Goal: Task Accomplishment & Management: Manage account settings

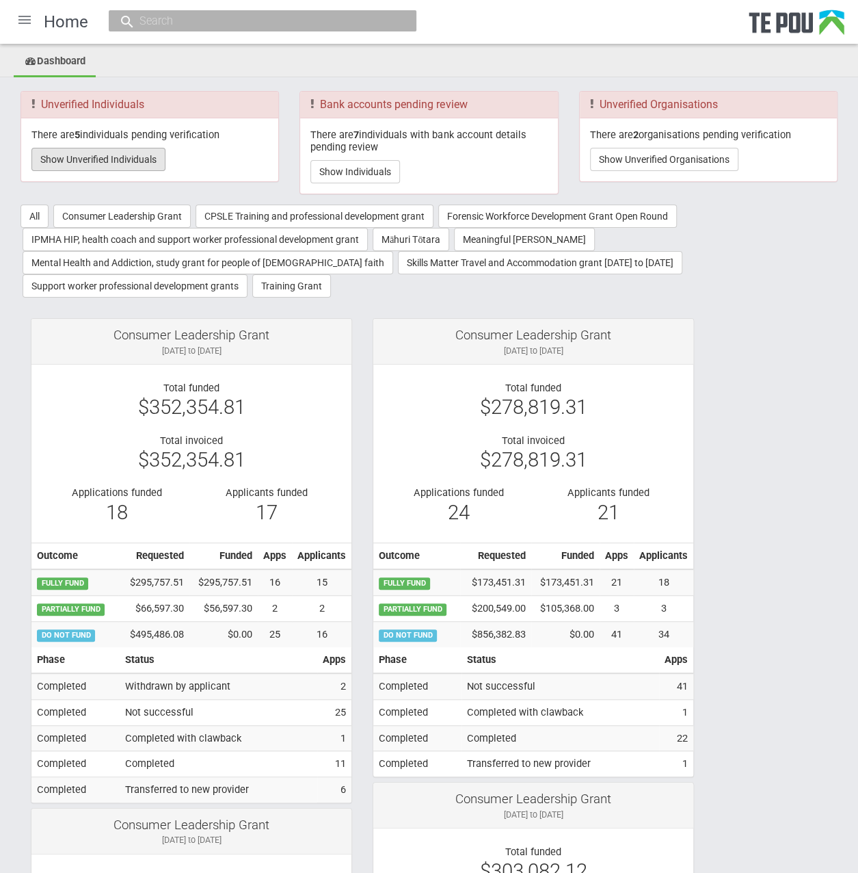
click at [137, 155] on button "Show Unverified Individuals" at bounding box center [98, 159] width 134 height 23
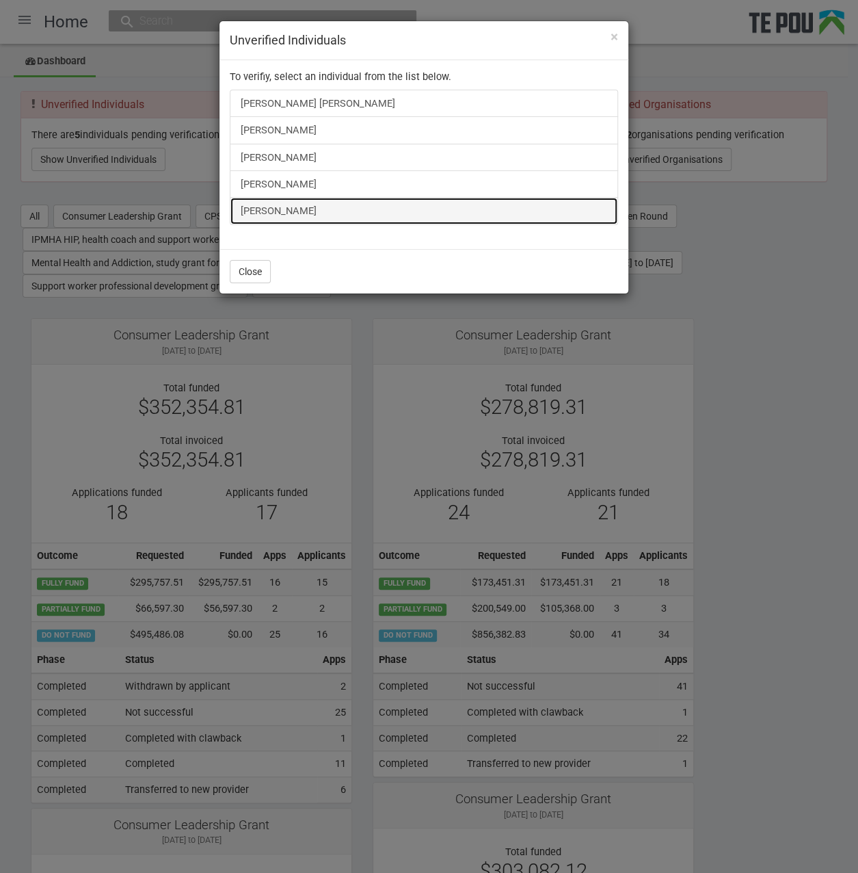
click at [263, 211] on link "[PERSON_NAME]" at bounding box center [424, 210] width 389 height 27
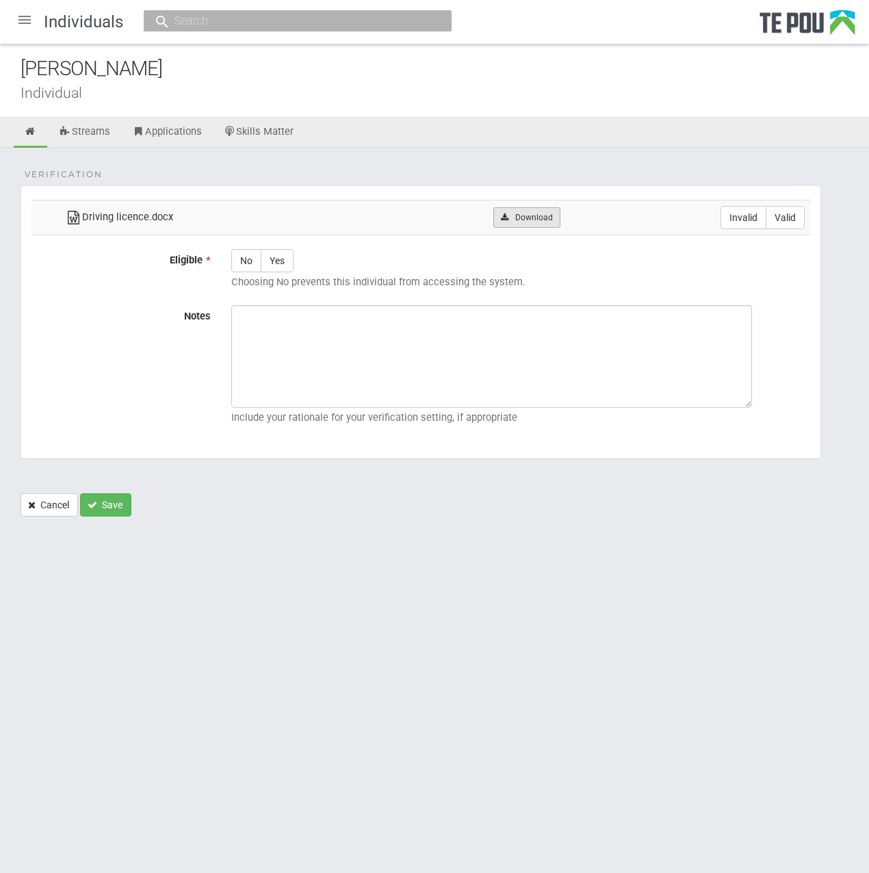
click at [519, 213] on link "Download" at bounding box center [526, 217] width 66 height 21
click at [698, 633] on html "Home Applications Grant rounds Applicants Organisations Individuals Moderation …" at bounding box center [434, 436] width 869 height 873
click at [776, 217] on label "Valid" at bounding box center [784, 217] width 39 height 23
radio input "true"
click at [289, 255] on label "Yes" at bounding box center [277, 260] width 33 height 23
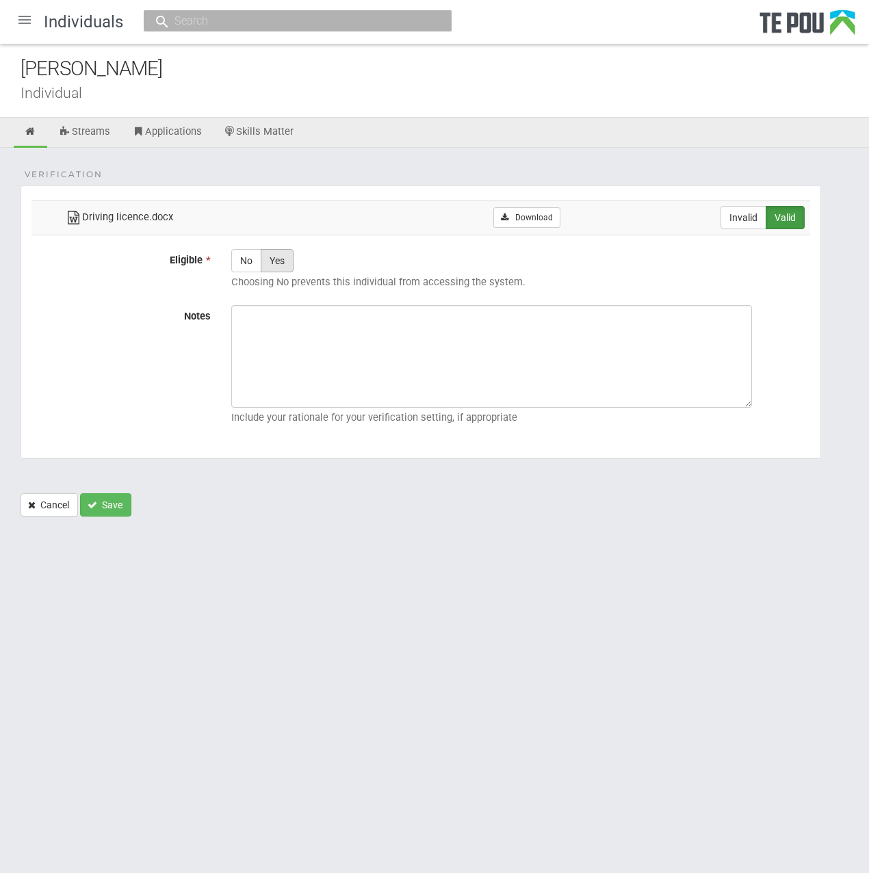
radio input "true"
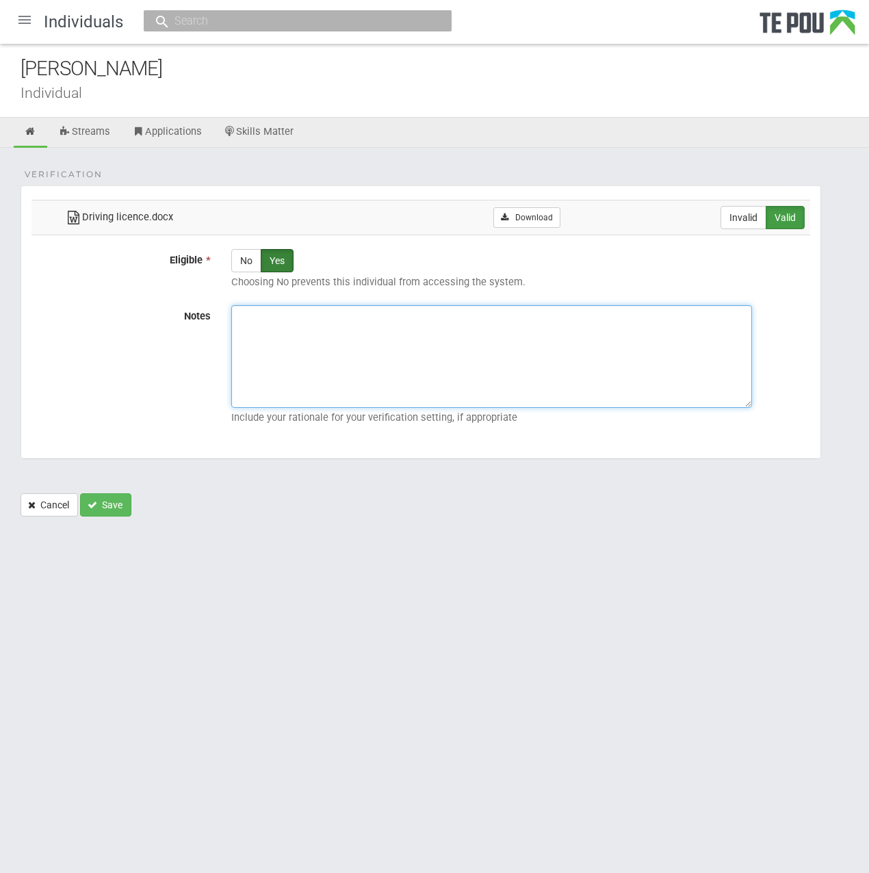
click at [458, 375] on textarea "Notes" at bounding box center [491, 356] width 521 height 103
paste textarea "Verified by Melody @ 25/9/2025"
type textarea "Verified by Melody @ 25/9/2025"
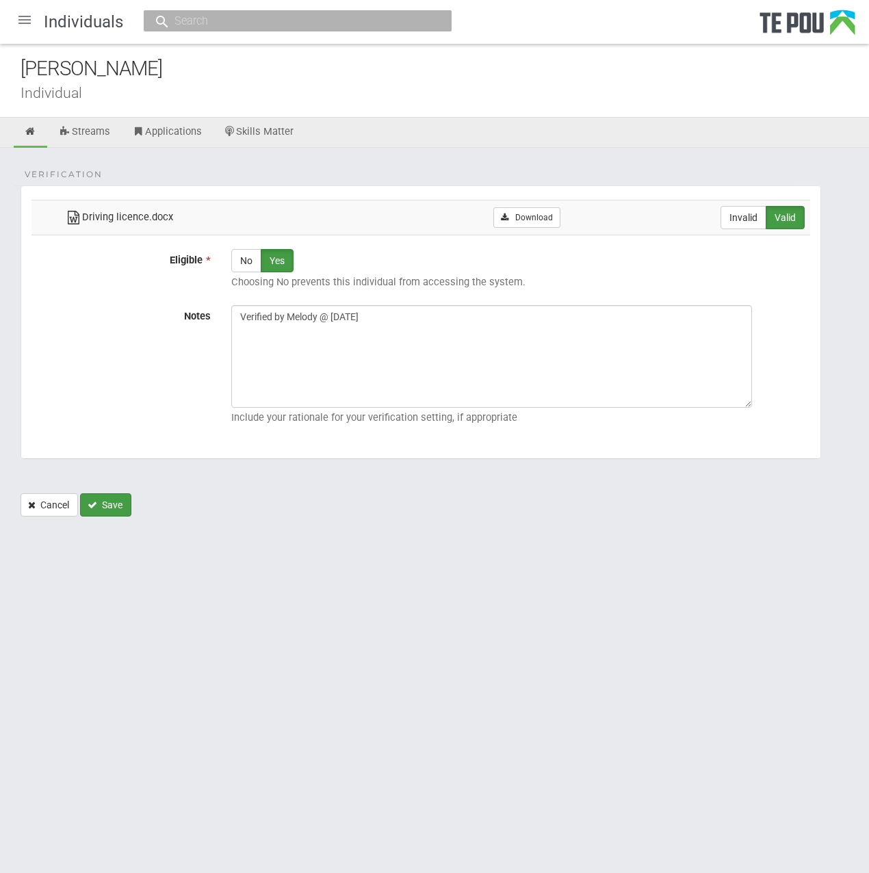
click at [116, 501] on button "Save" at bounding box center [105, 504] width 51 height 23
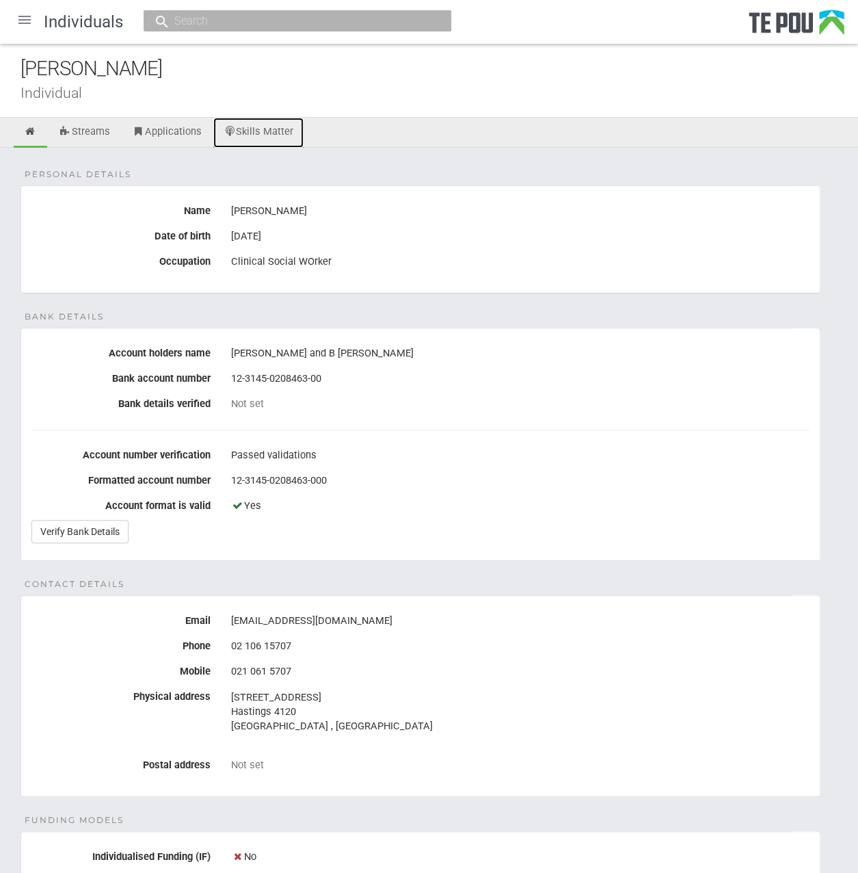
click at [263, 131] on link "Skills Matter" at bounding box center [258, 133] width 91 height 30
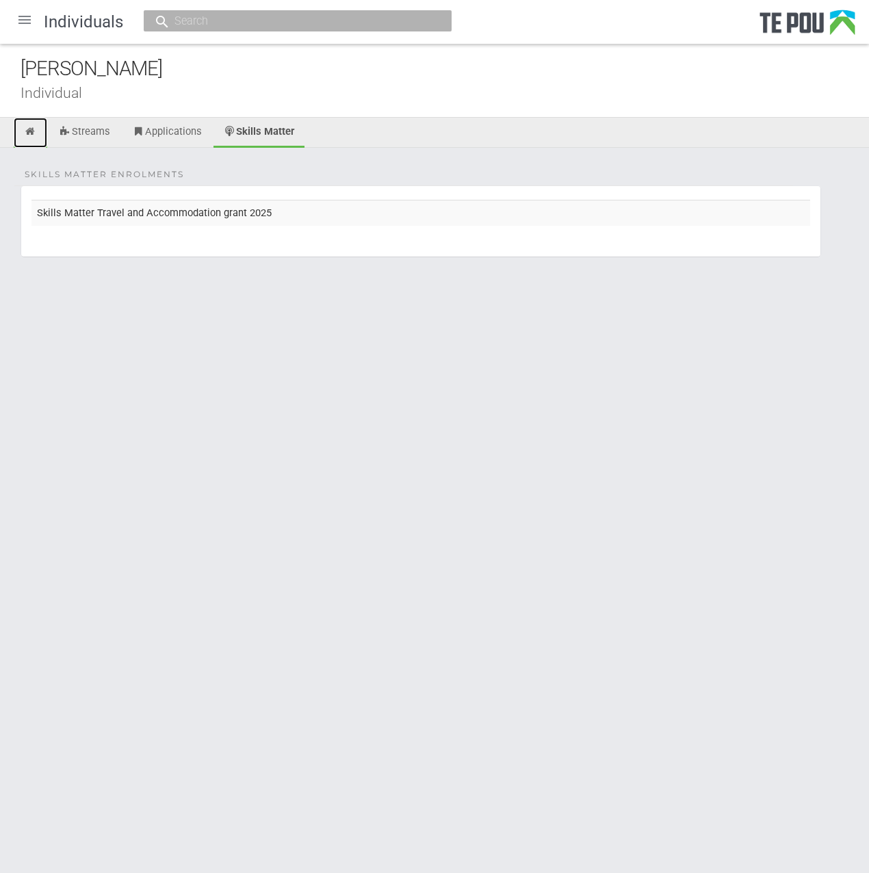
click at [34, 131] on icon at bounding box center [30, 132] width 13 height 10
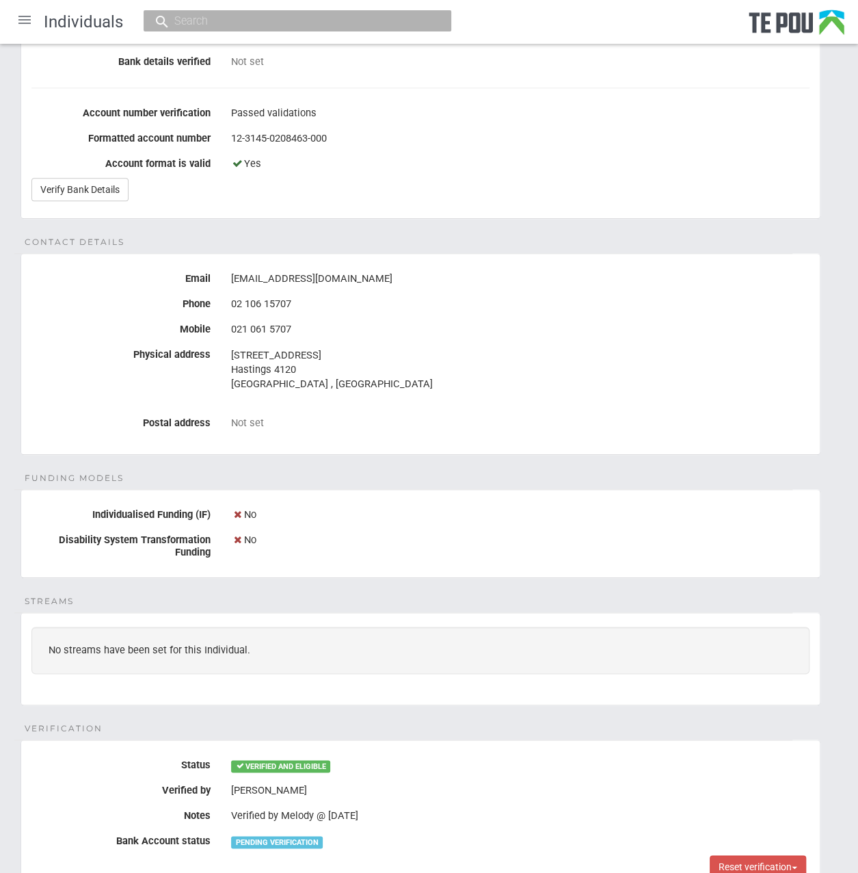
scroll to position [466, 0]
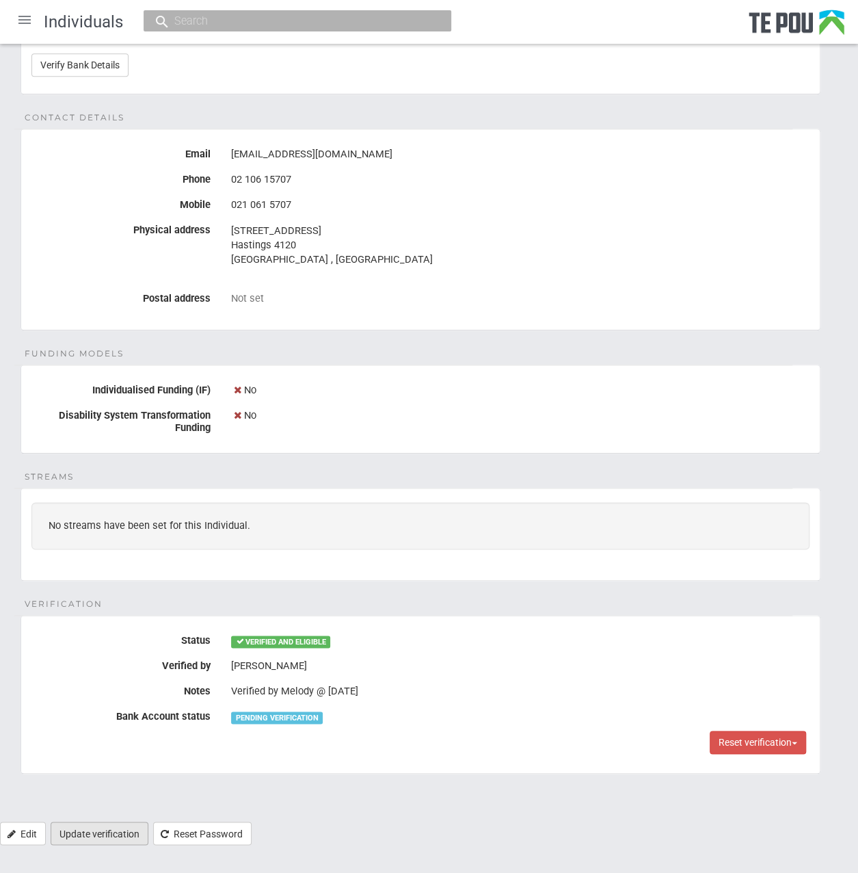
click at [97, 821] on link "Update verification" at bounding box center [100, 832] width 98 height 23
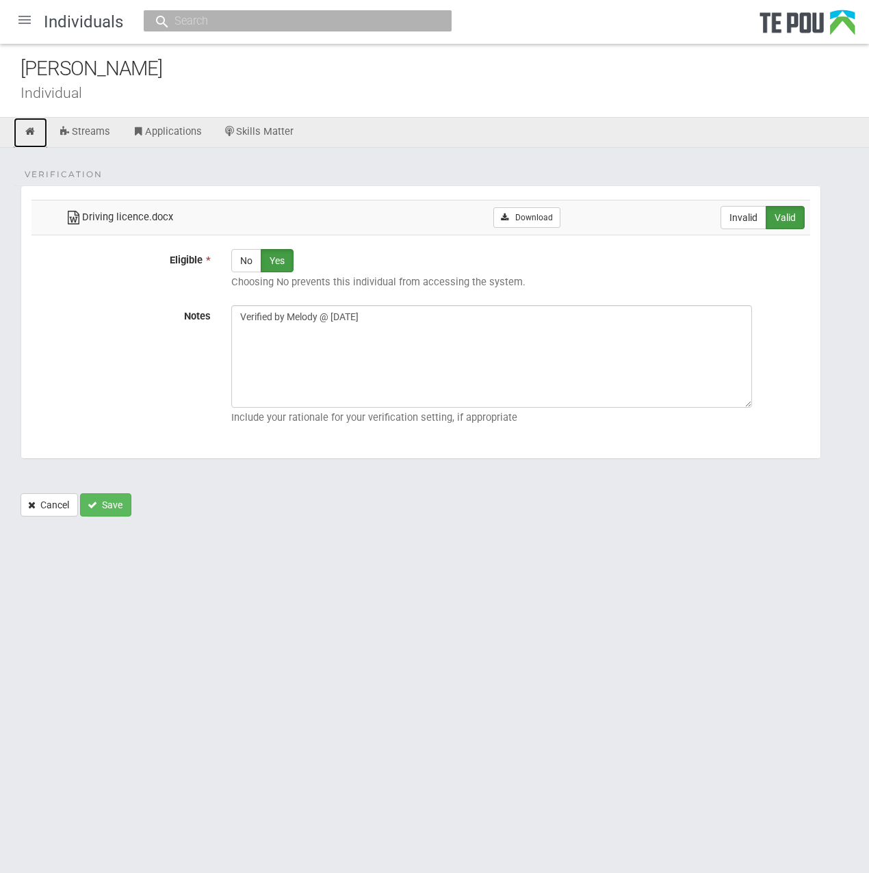
click at [32, 128] on icon at bounding box center [30, 132] width 13 height 10
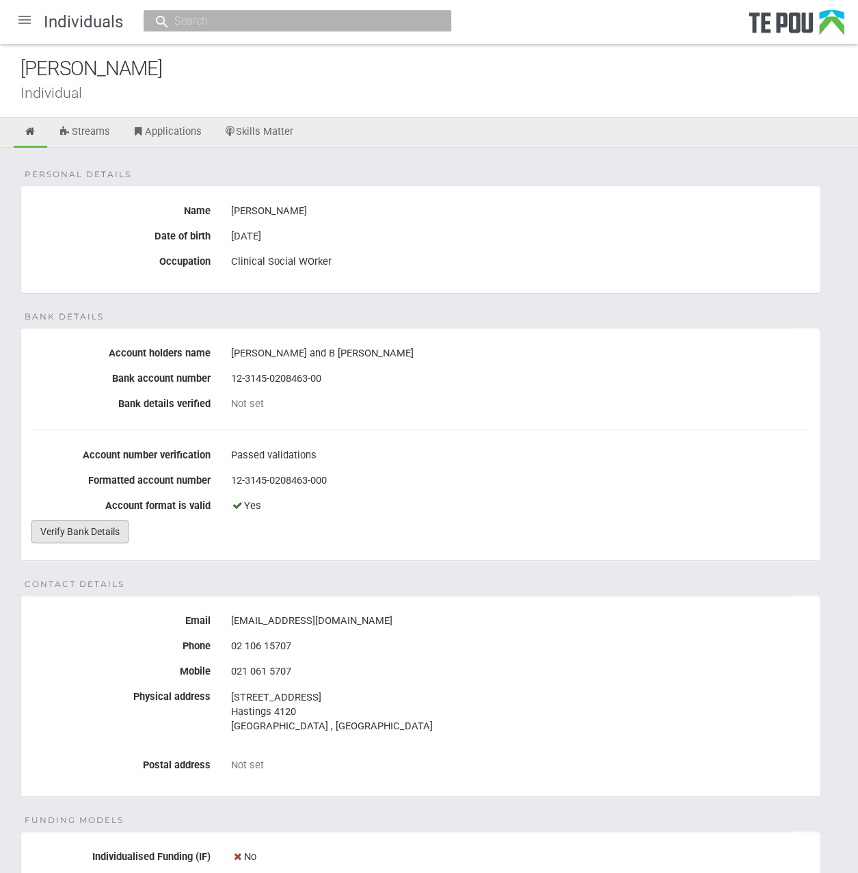
click at [82, 527] on link "Verify Bank Details" at bounding box center [79, 531] width 97 height 23
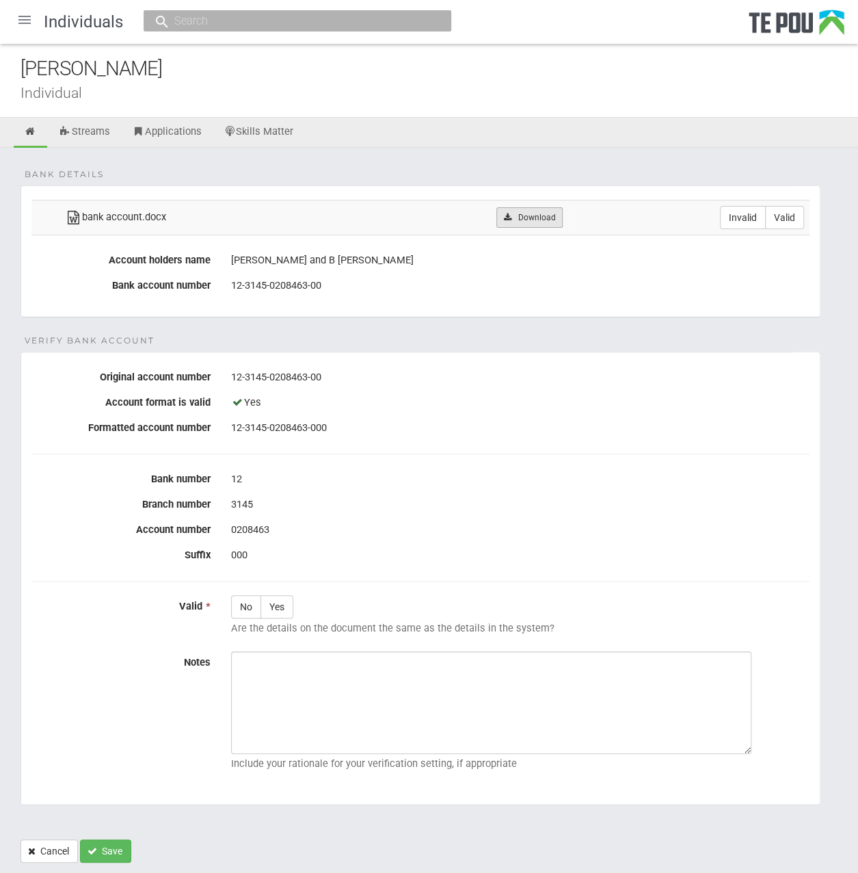
click at [546, 217] on link "Download" at bounding box center [530, 217] width 66 height 21
click at [348, 332] on form "Bank details bank account.docx Download Invalid Valid Account holders name G Si…" at bounding box center [429, 523] width 817 height 677
click at [784, 211] on label "Valid" at bounding box center [784, 217] width 39 height 23
radio input "true"
click at [289, 611] on label "Yes" at bounding box center [277, 606] width 33 height 23
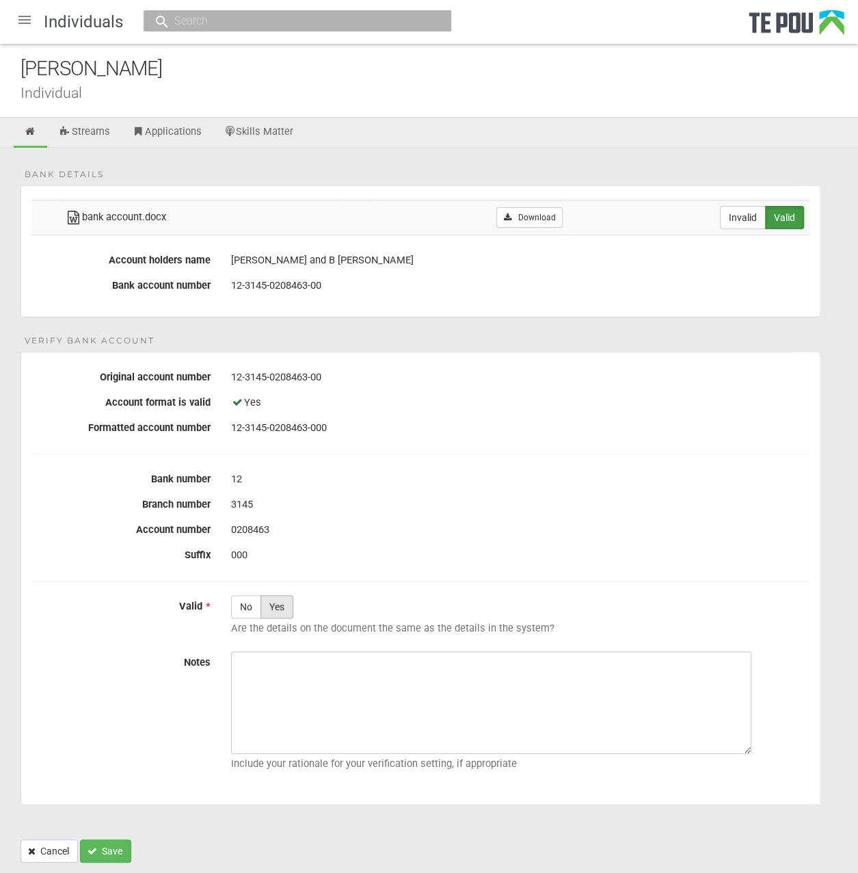
radio input "true"
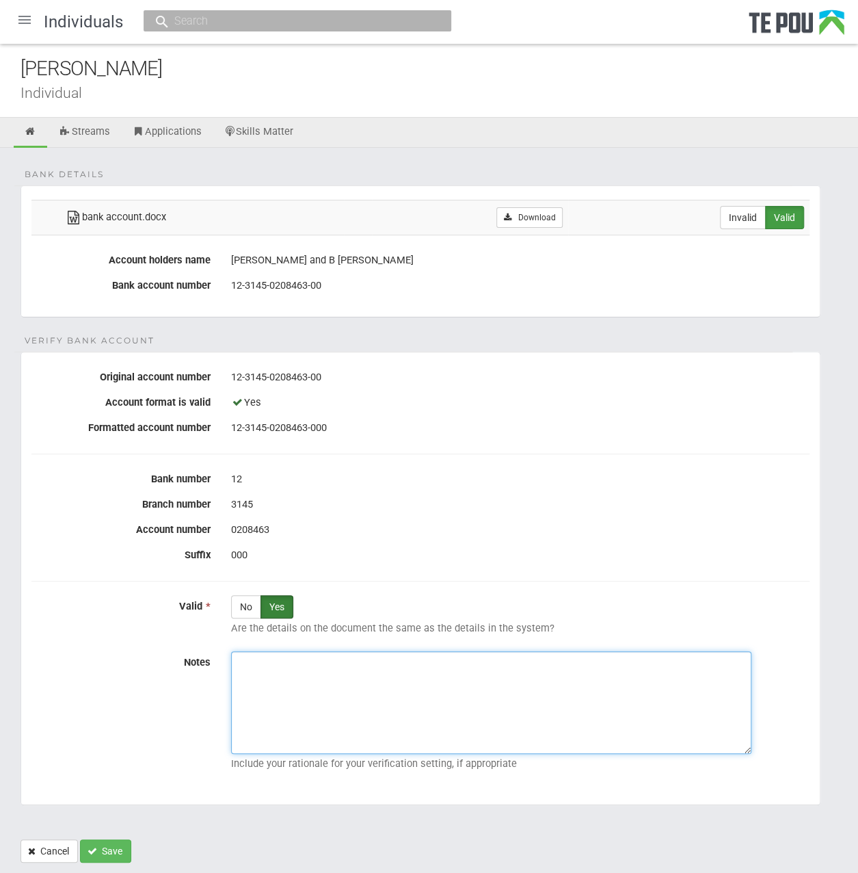
click at [297, 682] on textarea "Notes" at bounding box center [491, 702] width 521 height 103
paste textarea "Verified by Melody @ 25/9/2025"
type textarea "Verified by Melody @ 25/9/2025"
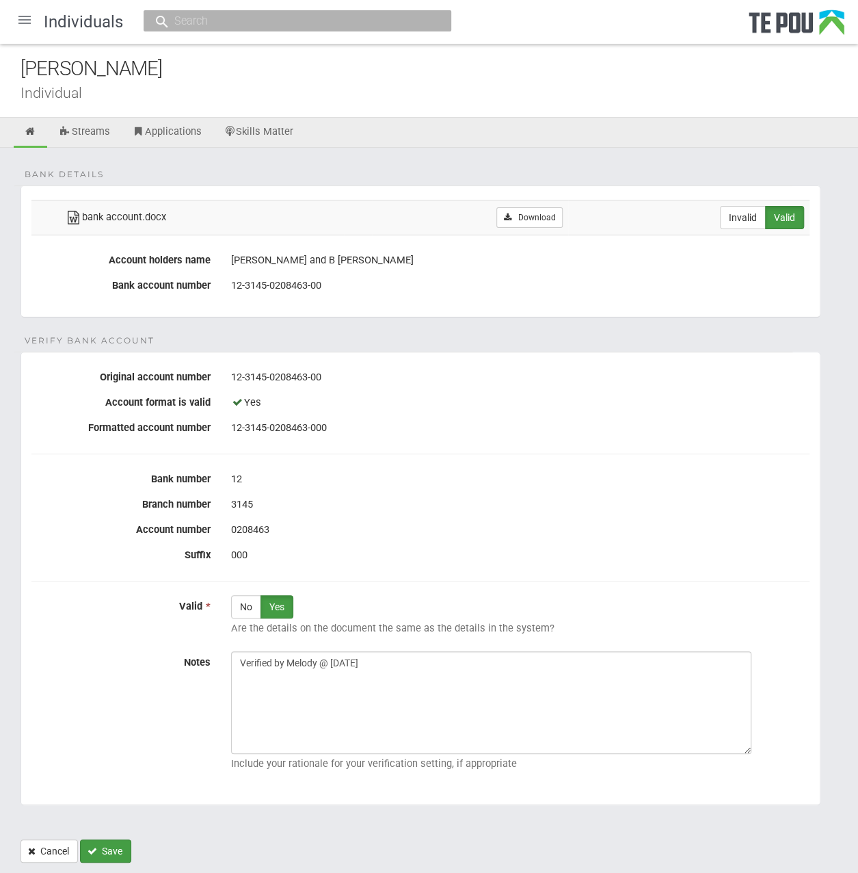
click at [108, 850] on button "Save" at bounding box center [105, 850] width 51 height 23
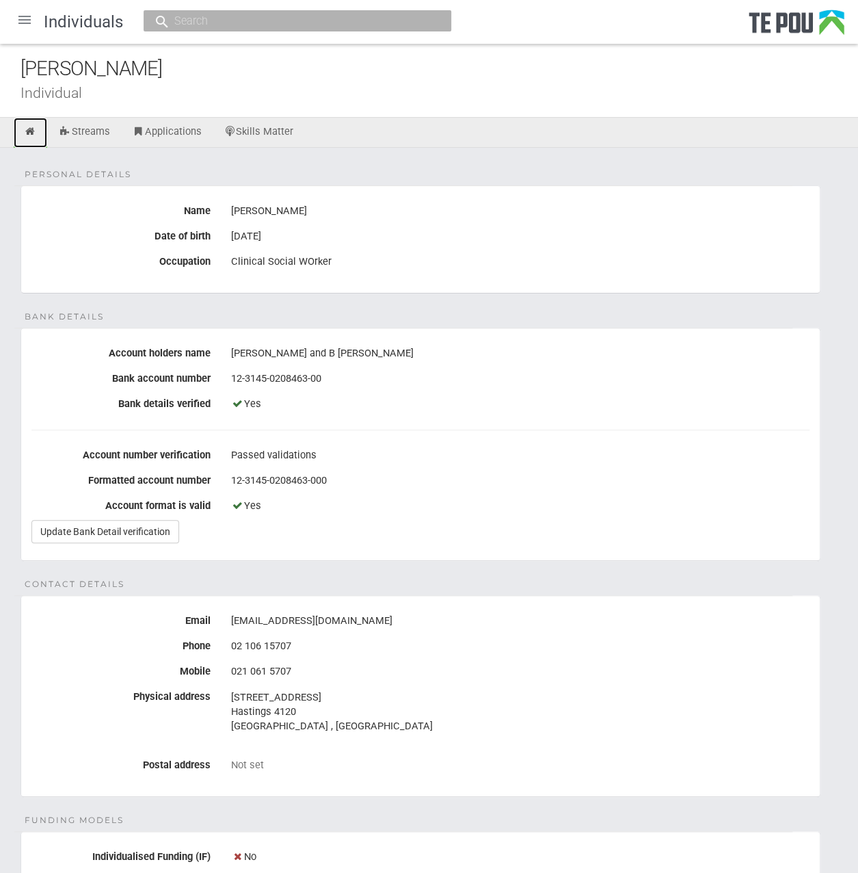
click at [25, 137] on link at bounding box center [31, 133] width 34 height 30
click at [84, 131] on link "Streams" at bounding box center [85, 133] width 72 height 30
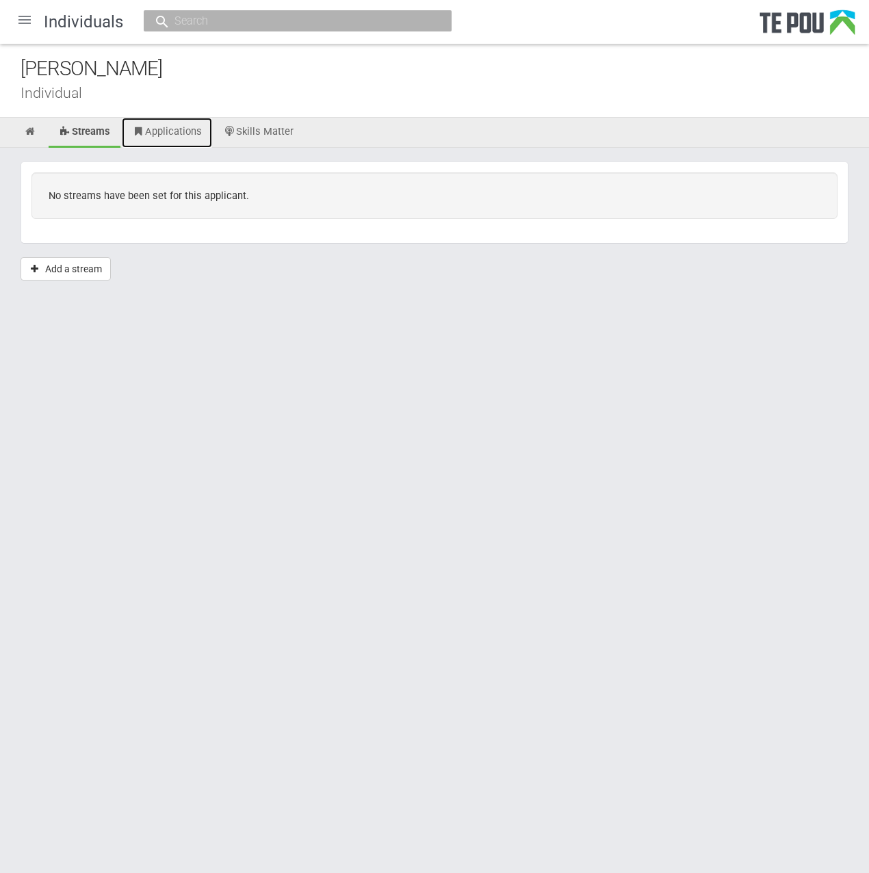
click at [147, 125] on link "Applications" at bounding box center [167, 133] width 90 height 30
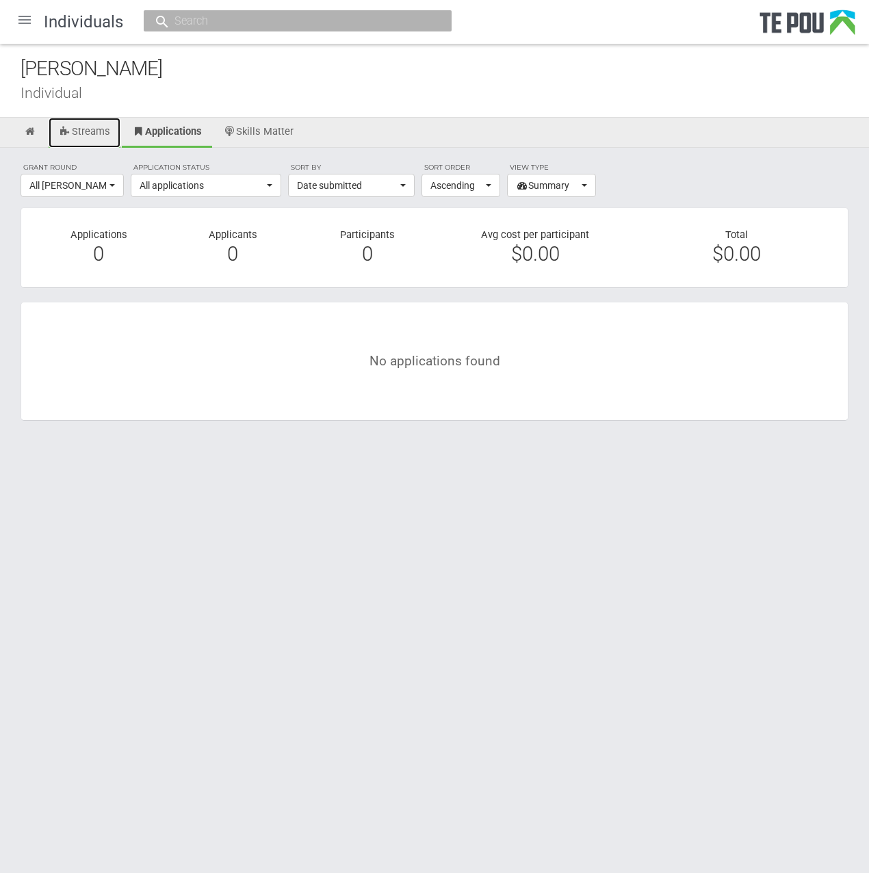
click at [101, 137] on link "Streams" at bounding box center [85, 133] width 72 height 30
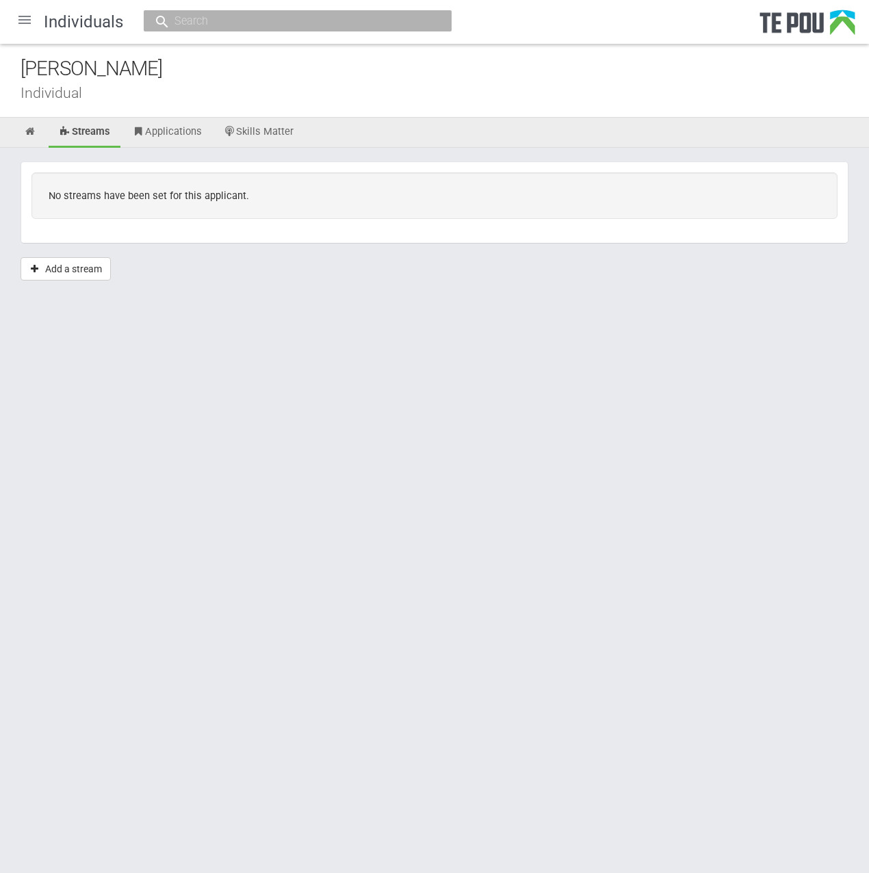
click at [172, 135] on link "Applications" at bounding box center [167, 133] width 90 height 30
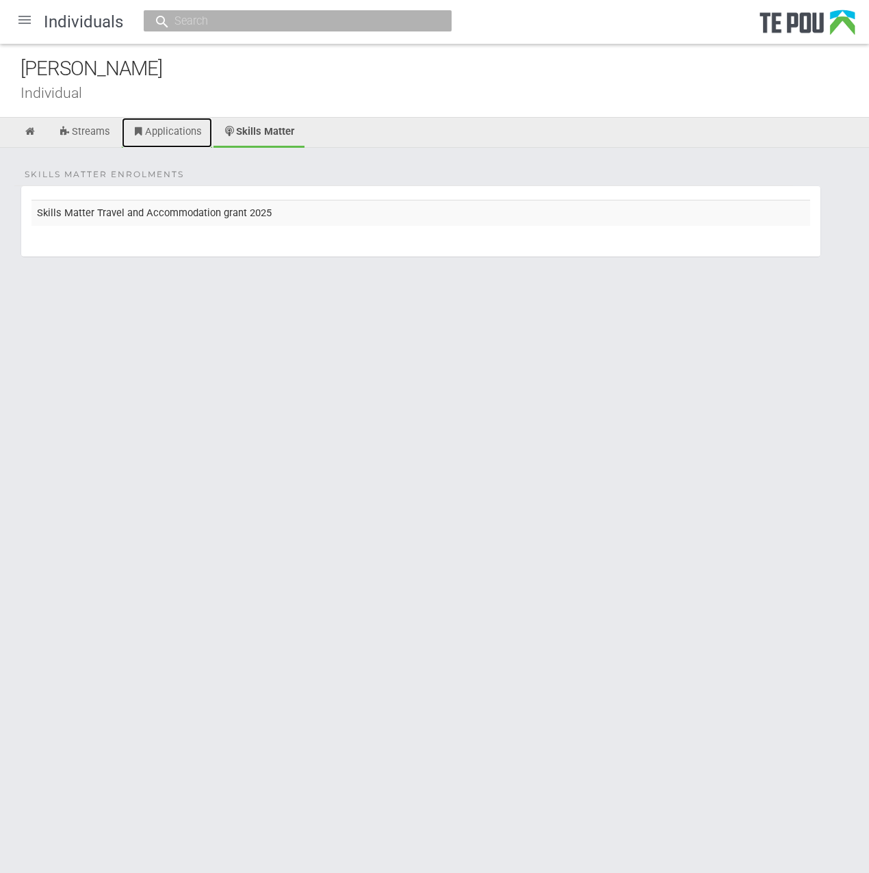
click at [185, 125] on link "Applications" at bounding box center [167, 133] width 90 height 30
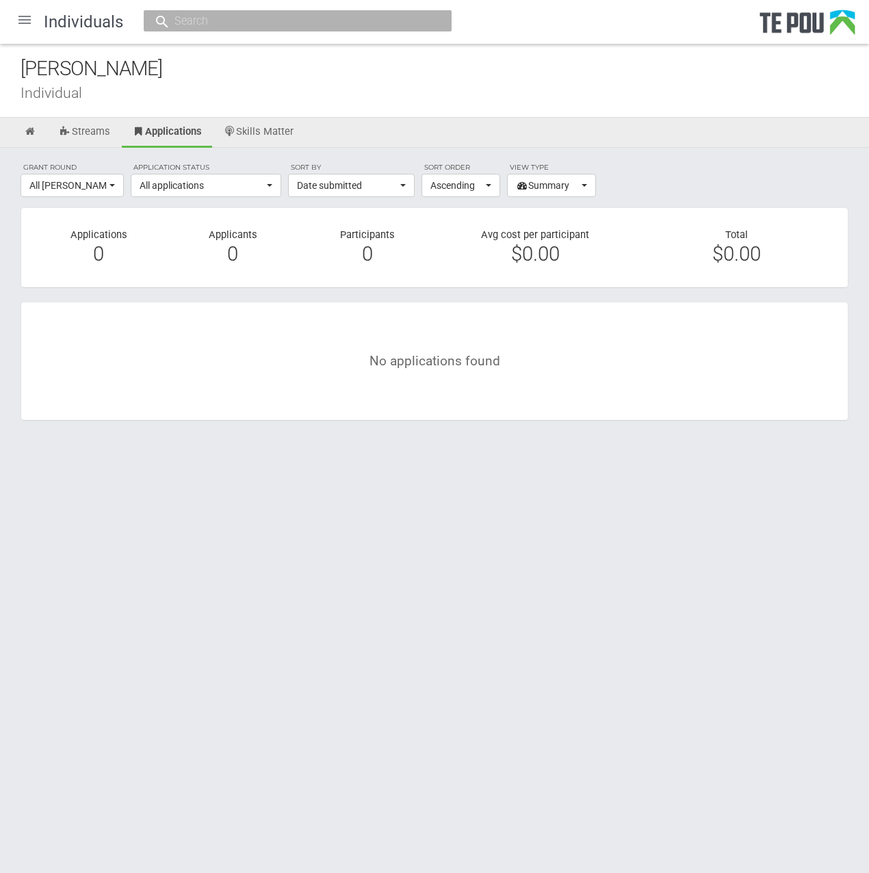
click at [211, 682] on html "Home Applications Grant rounds Applicants Organisations Individuals Moderation …" at bounding box center [434, 436] width 869 height 873
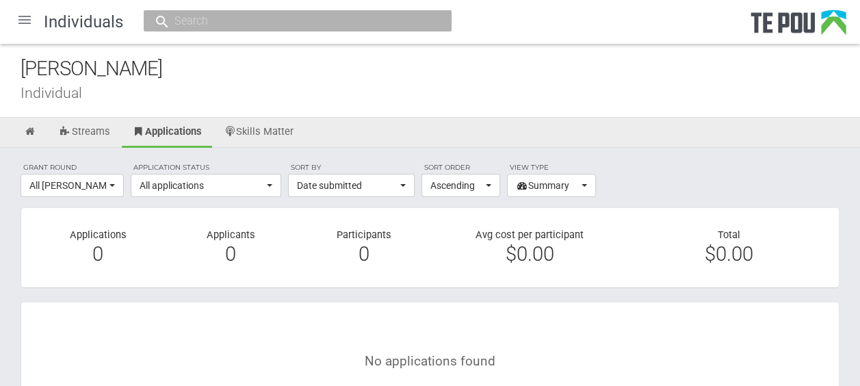
click at [27, 14] on div at bounding box center [24, 19] width 33 height 33
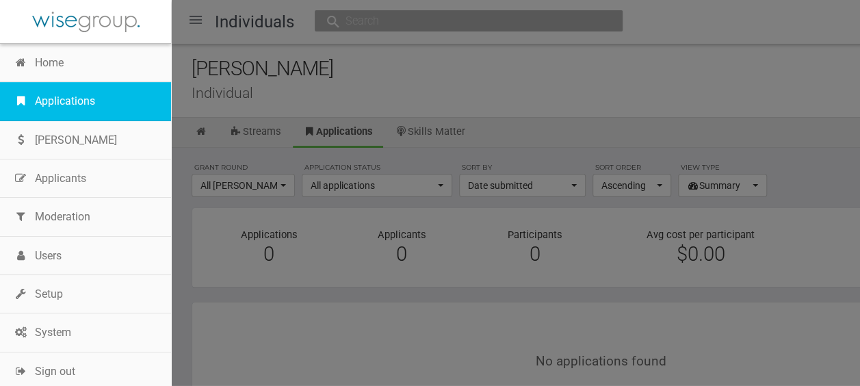
click at [49, 96] on link "Applications" at bounding box center [85, 101] width 171 height 38
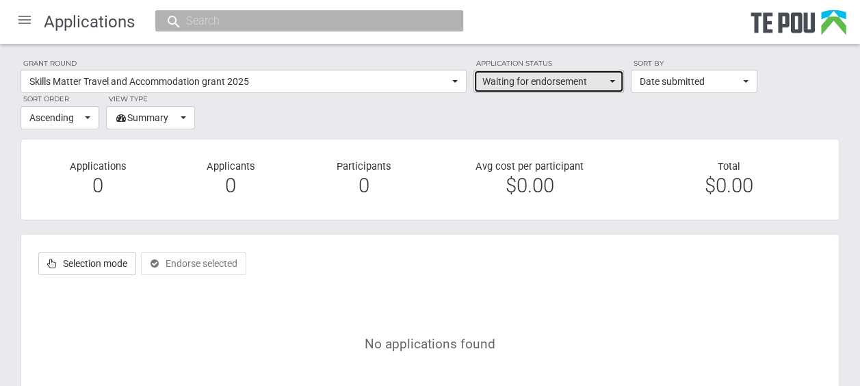
click at [529, 88] on span "Waiting for endorsement" at bounding box center [544, 82] width 124 height 14
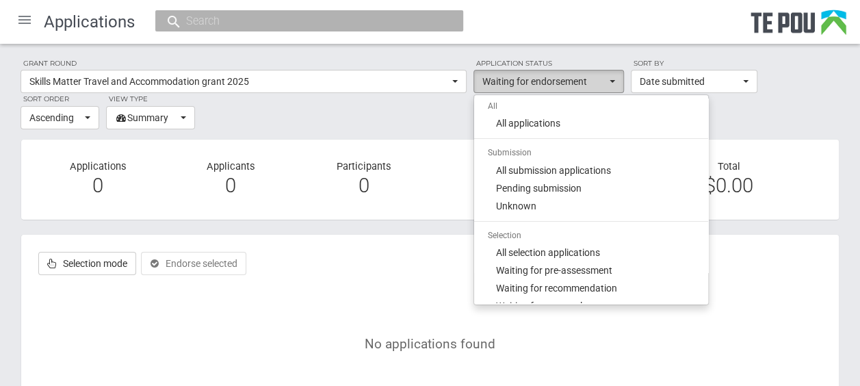
scroll to position [122, 0]
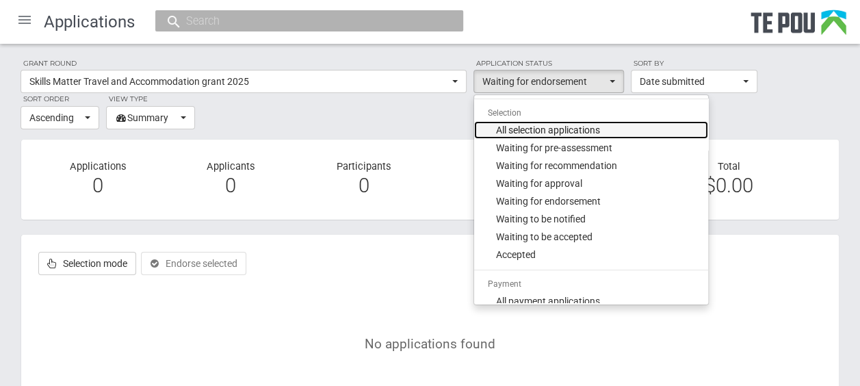
click at [527, 124] on span "All selection applications" at bounding box center [548, 130] width 104 height 14
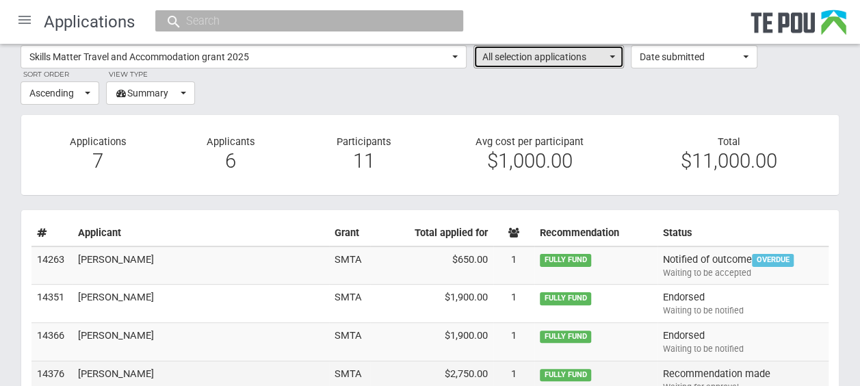
scroll to position [0, 0]
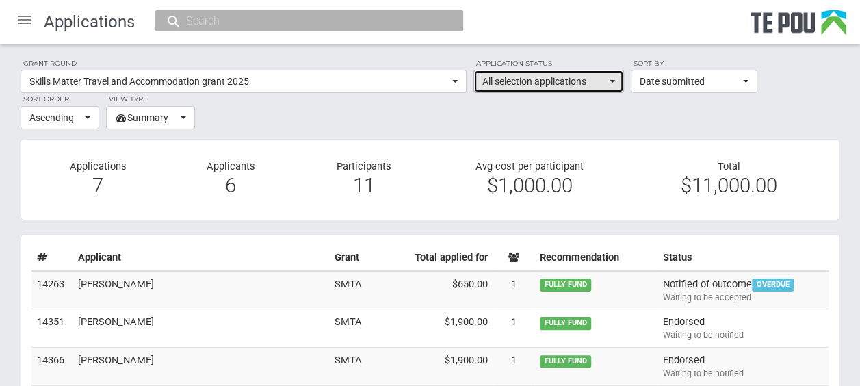
click at [534, 77] on span "All selection applications" at bounding box center [544, 82] width 124 height 14
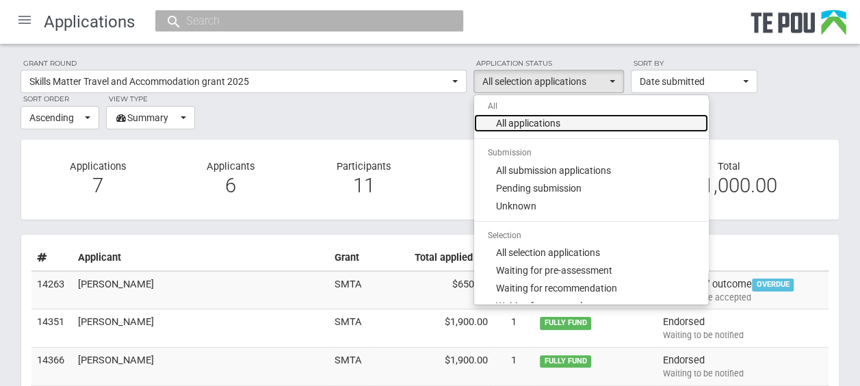
click at [540, 127] on span "All applications" at bounding box center [528, 123] width 64 height 14
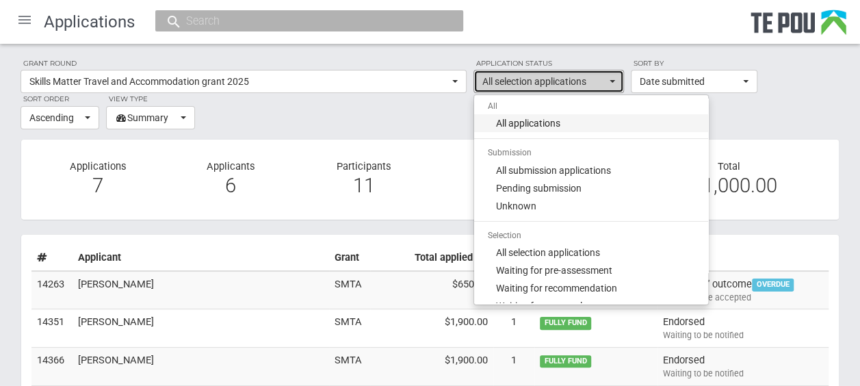
select select "all"
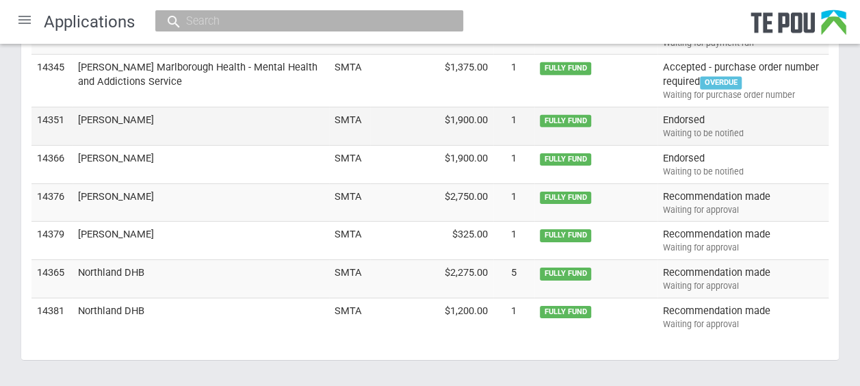
scroll to position [4620, 0]
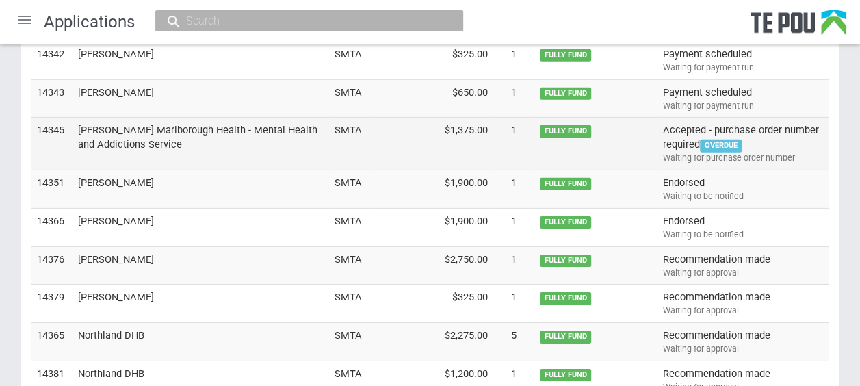
click at [787, 118] on td "Accepted - purchase order number required OVERDUE Waiting for purchase order nu…" at bounding box center [742, 144] width 171 height 53
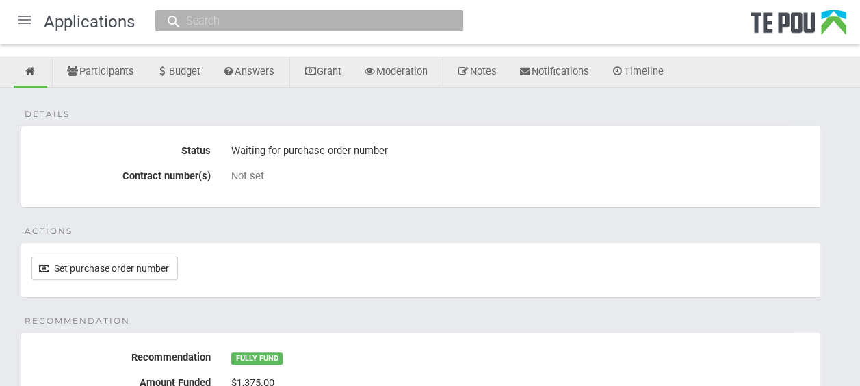
scroll to position [68, 0]
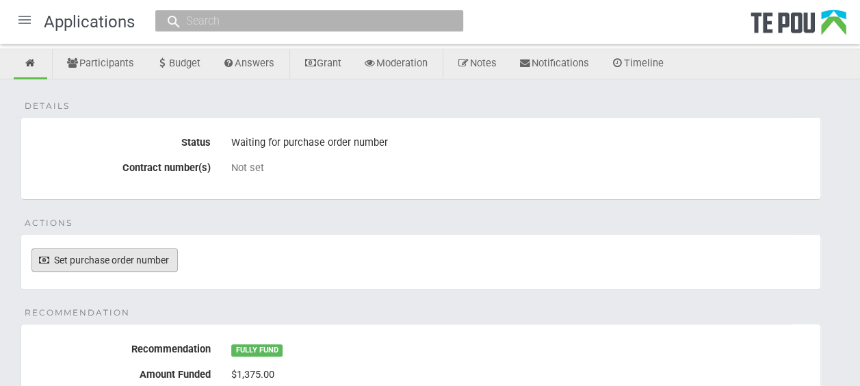
click at [130, 256] on link "Set purchase order number" at bounding box center [104, 259] width 146 height 23
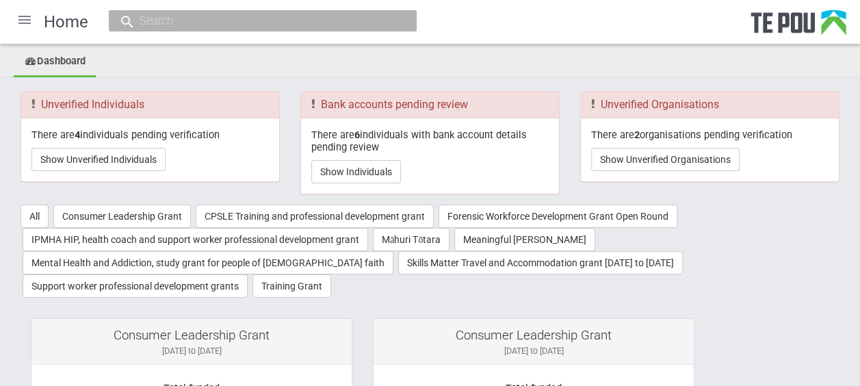
click at [34, 17] on div at bounding box center [24, 19] width 33 height 33
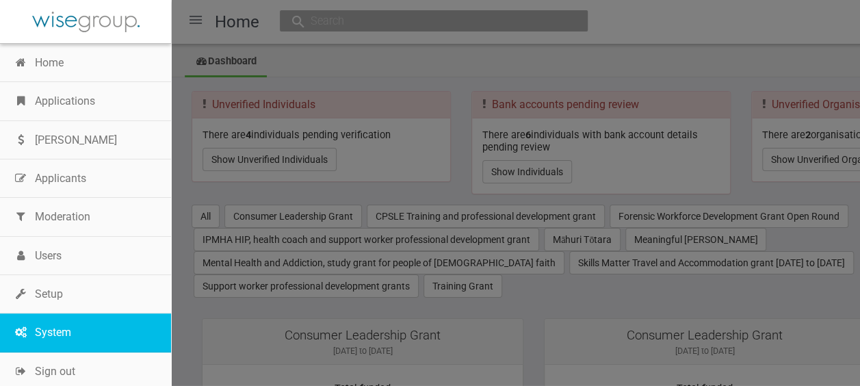
scroll to position [18, 0]
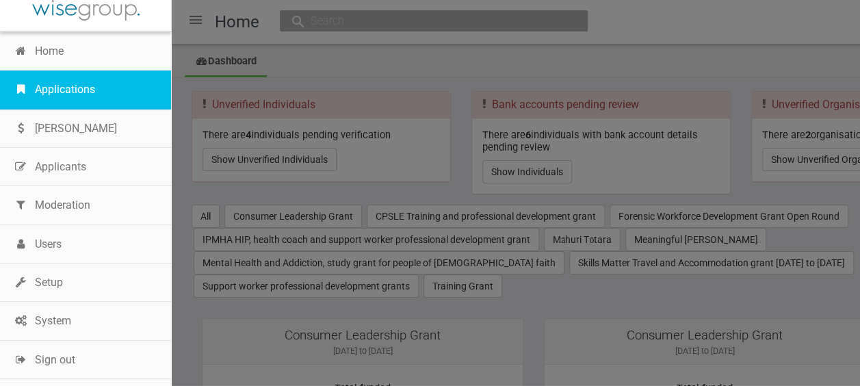
click at [91, 80] on link "Applications" at bounding box center [85, 89] width 171 height 38
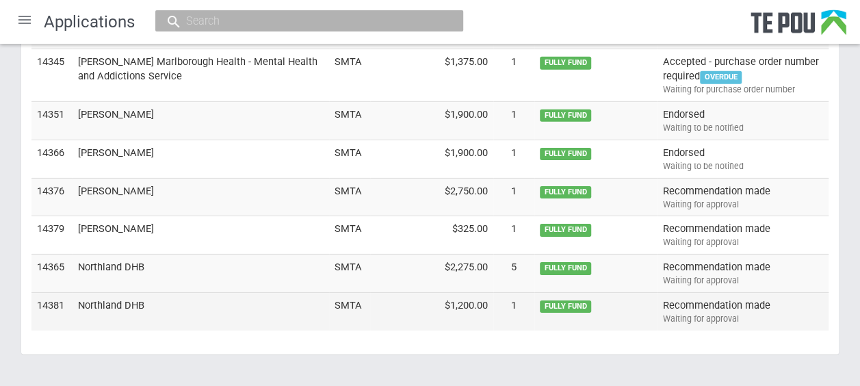
scroll to position [4620, 0]
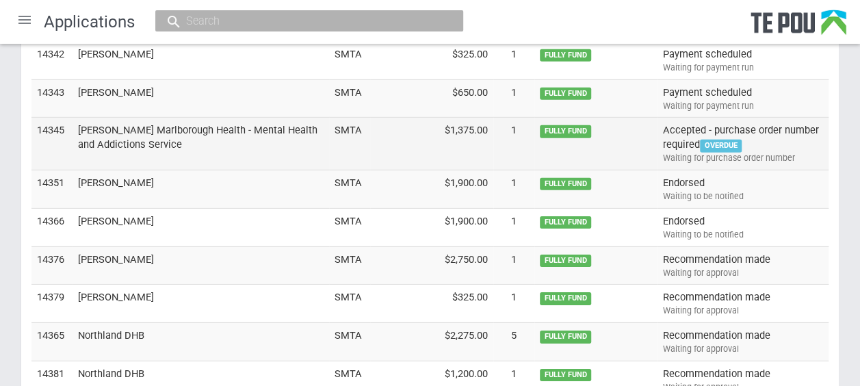
click at [782, 118] on td "Accepted - purchase order number required OVERDUE Waiting for purchase order nu…" at bounding box center [742, 144] width 171 height 53
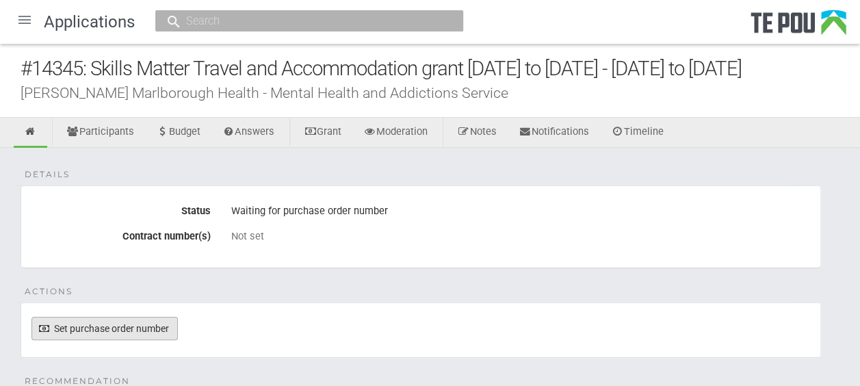
click at [107, 324] on link "Set purchase order number" at bounding box center [104, 328] width 146 height 23
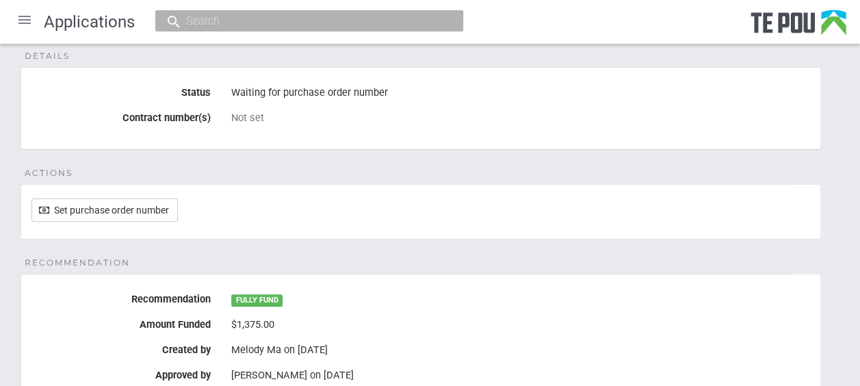
scroll to position [68, 0]
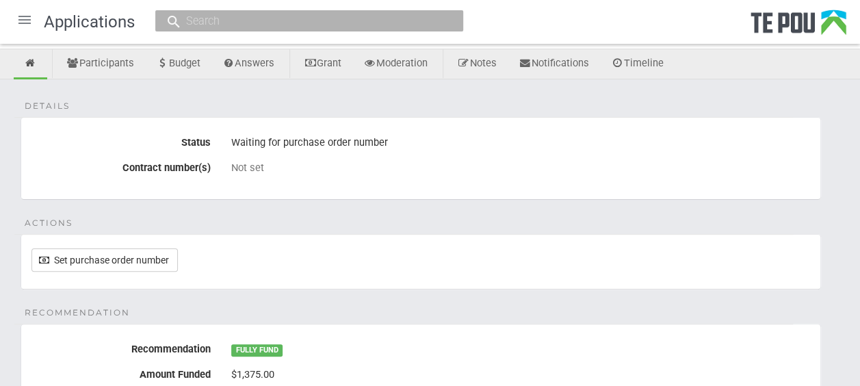
click at [315, 234] on fieldset "Actions Set purchase order number" at bounding box center [421, 261] width 800 height 55
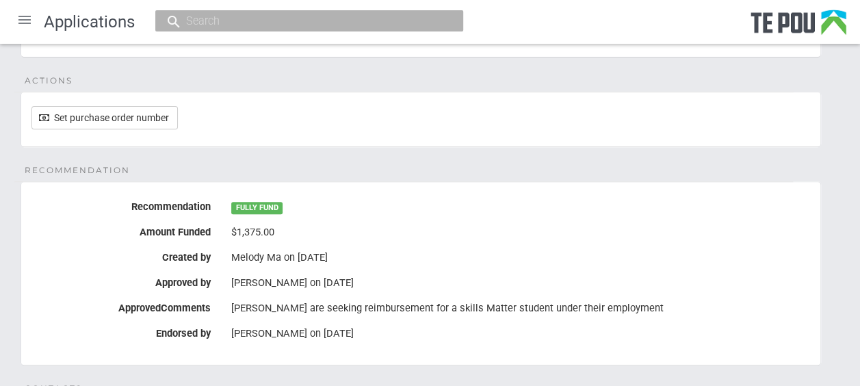
scroll to position [167, 0]
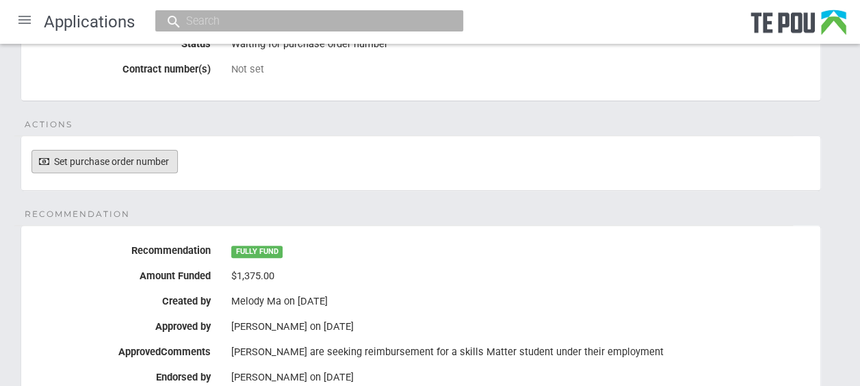
click at [116, 163] on link "Set purchase order number" at bounding box center [104, 161] width 146 height 23
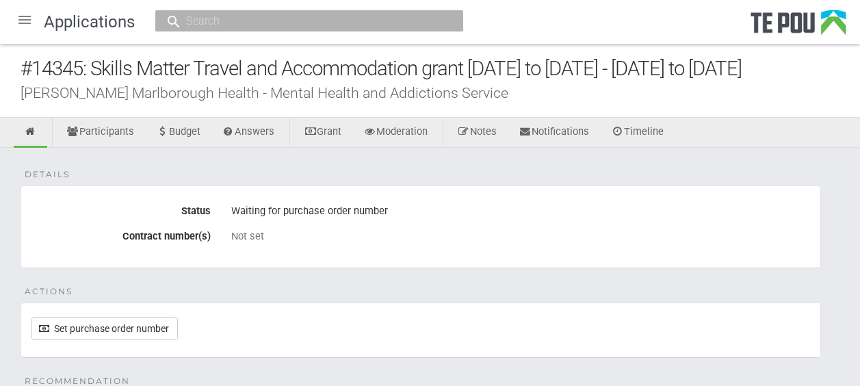
scroll to position [167, 0]
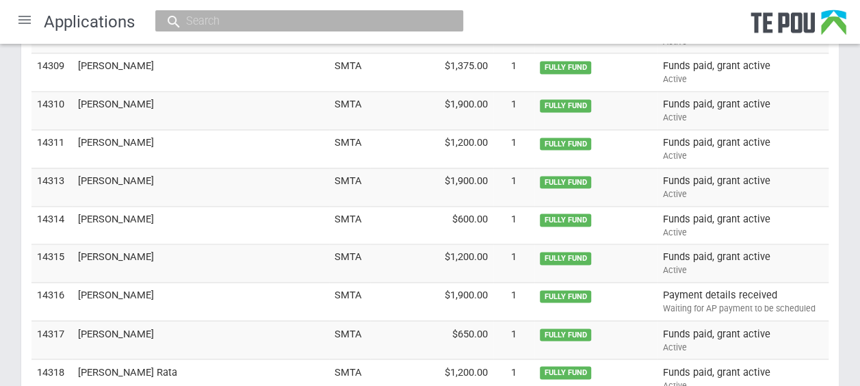
scroll to position [4726, 0]
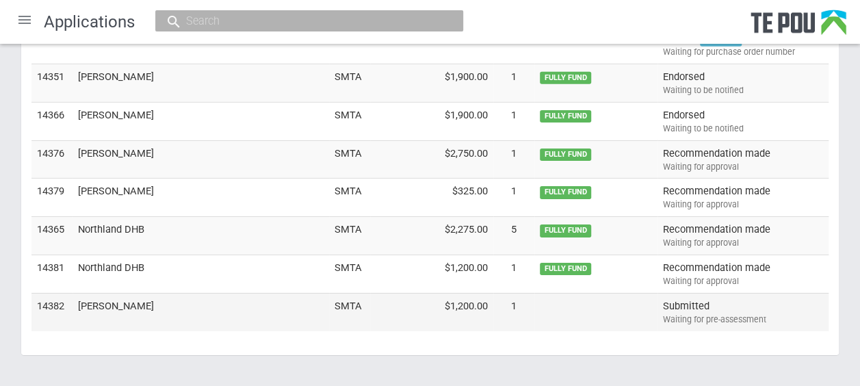
click at [130, 293] on td "[PERSON_NAME]" at bounding box center [201, 312] width 256 height 38
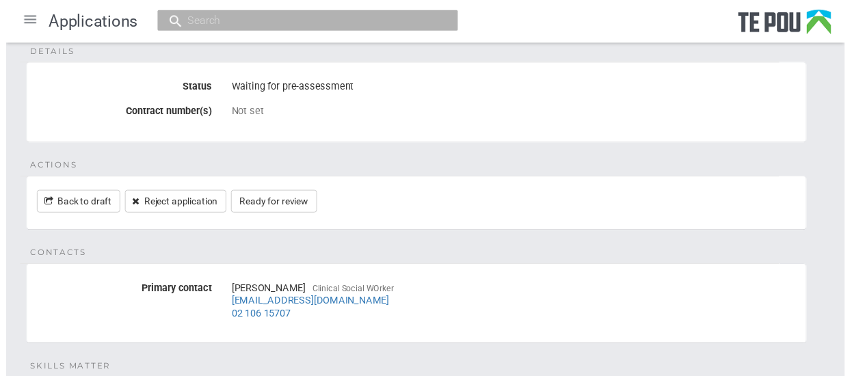
scroll to position [137, 0]
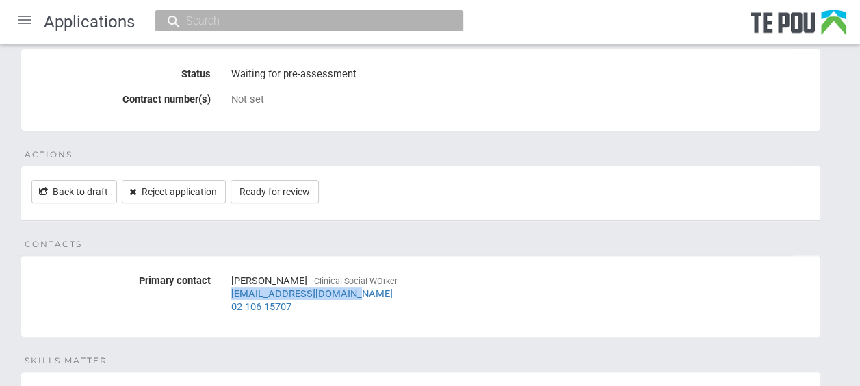
drag, startPoint x: 377, startPoint y: 286, endPoint x: 230, endPoint y: 295, distance: 147.4
click at [230, 295] on div "[PERSON_NAME] Clinical Social WOrker [EMAIL_ADDRESS][DOMAIN_NAME] 02 106 15707" at bounding box center [520, 293] width 599 height 48
copy link "[EMAIL_ADDRESS][DOMAIN_NAME]"
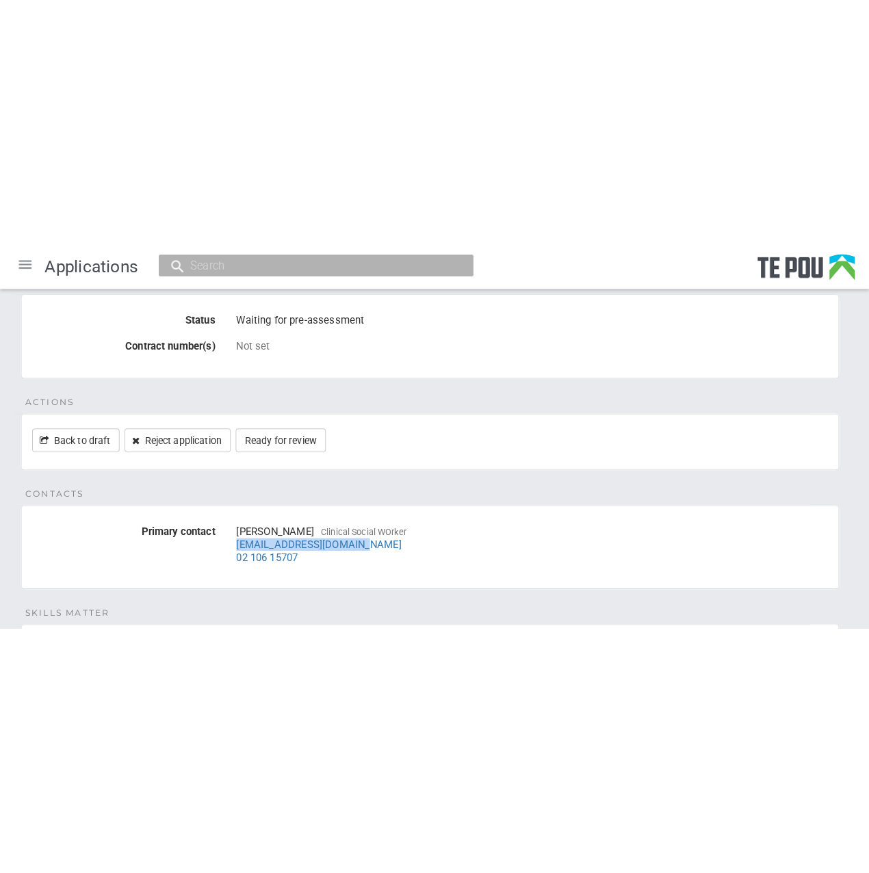
scroll to position [0, 0]
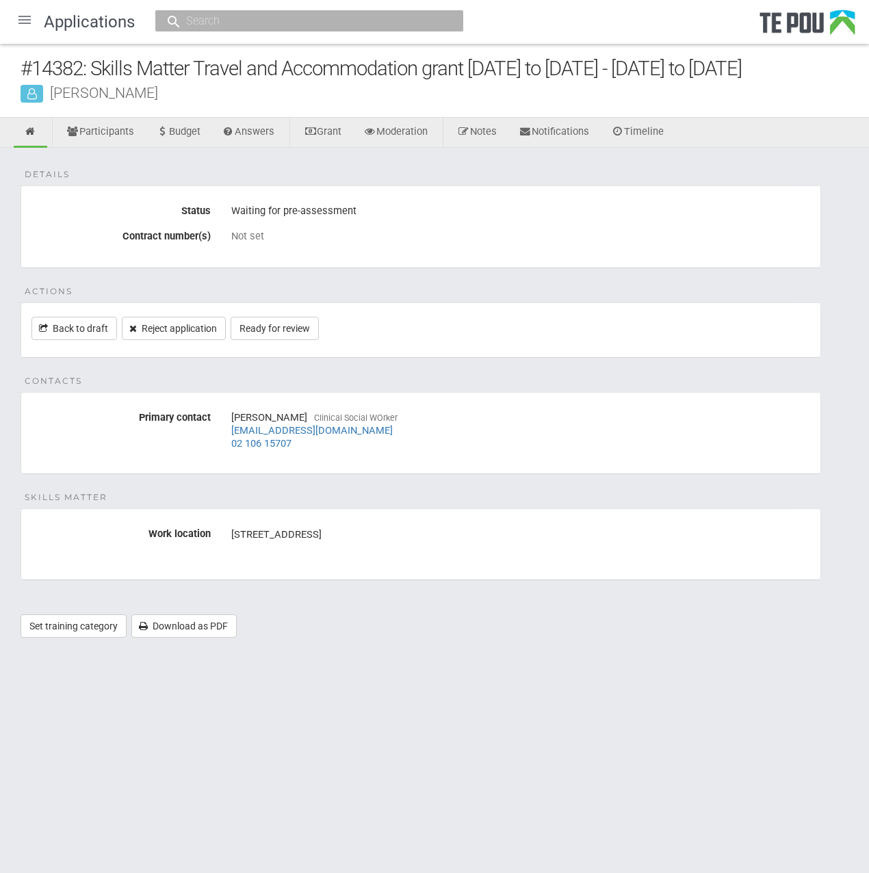
drag, startPoint x: 566, startPoint y: 348, endPoint x: 539, endPoint y: 343, distance: 27.8
click at [566, 348] on fieldset "Actions Back to draft Reject application Ready for review" at bounding box center [421, 329] width 800 height 55
click at [345, 284] on div "Details Status Waiting for pre-assessment Contract number(s) Not set Actions Ba…" at bounding box center [434, 399] width 869 height 503
click at [480, 285] on div "Details Status Waiting for pre-assessment Contract number(s) Not set Actions Ba…" at bounding box center [434, 399] width 869 height 503
click at [461, 280] on div "Details Status Waiting for pre-assessment Contract number(s) Not set Actions Ba…" at bounding box center [434, 399] width 869 height 503
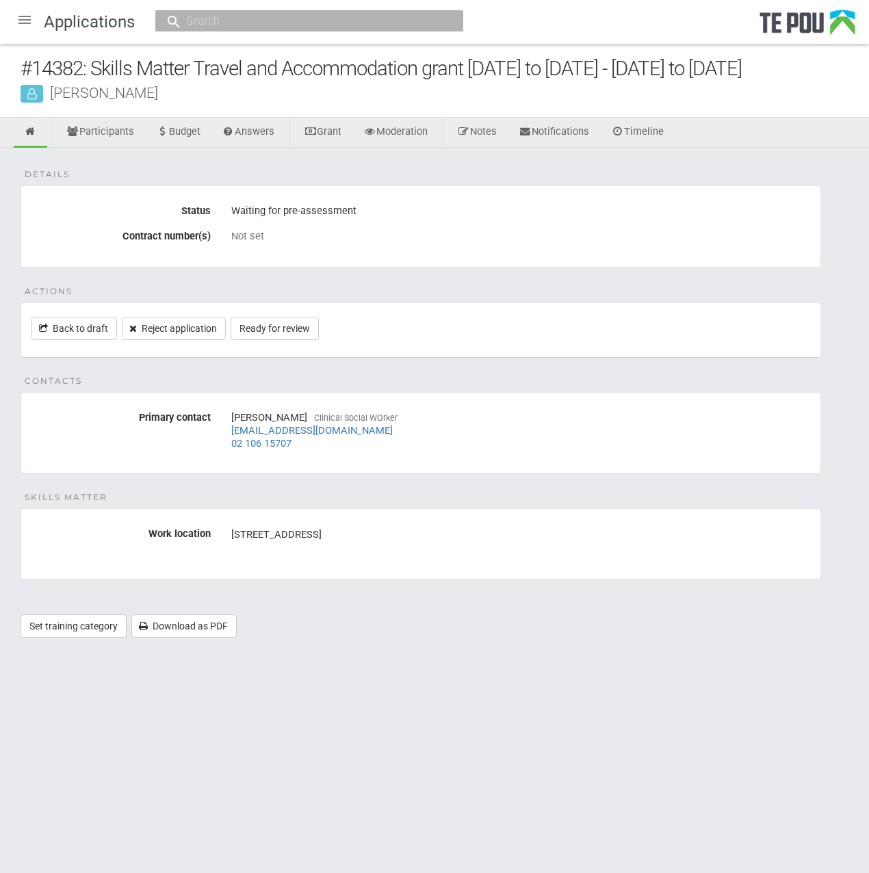
click at [371, 269] on div "Details Status Waiting for pre-assessment Contract number(s) Not set Actions Ba…" at bounding box center [434, 399] width 869 height 503
click at [371, 276] on div "Details Status Waiting for pre-assessment Contract number(s) Not set Actions Ba…" at bounding box center [434, 399] width 869 height 503
click at [373, 280] on div "Details Status Waiting for pre-assessment Contract number(s) Not set Actions Ba…" at bounding box center [434, 399] width 869 height 503
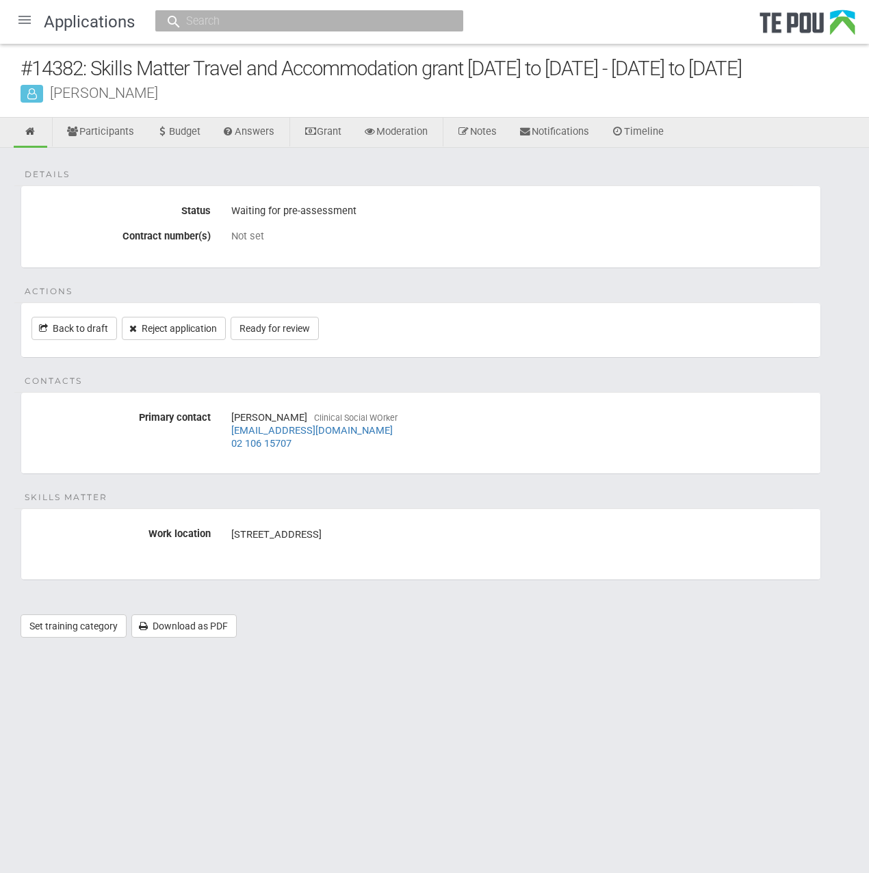
click at [373, 280] on div "Details Status Waiting for pre-assessment Contract number(s) Not set Actions Ba…" at bounding box center [434, 399] width 869 height 503
click at [371, 280] on div "Details Status Waiting for pre-assessment Contract number(s) Not set Actions Ba…" at bounding box center [434, 399] width 869 height 503
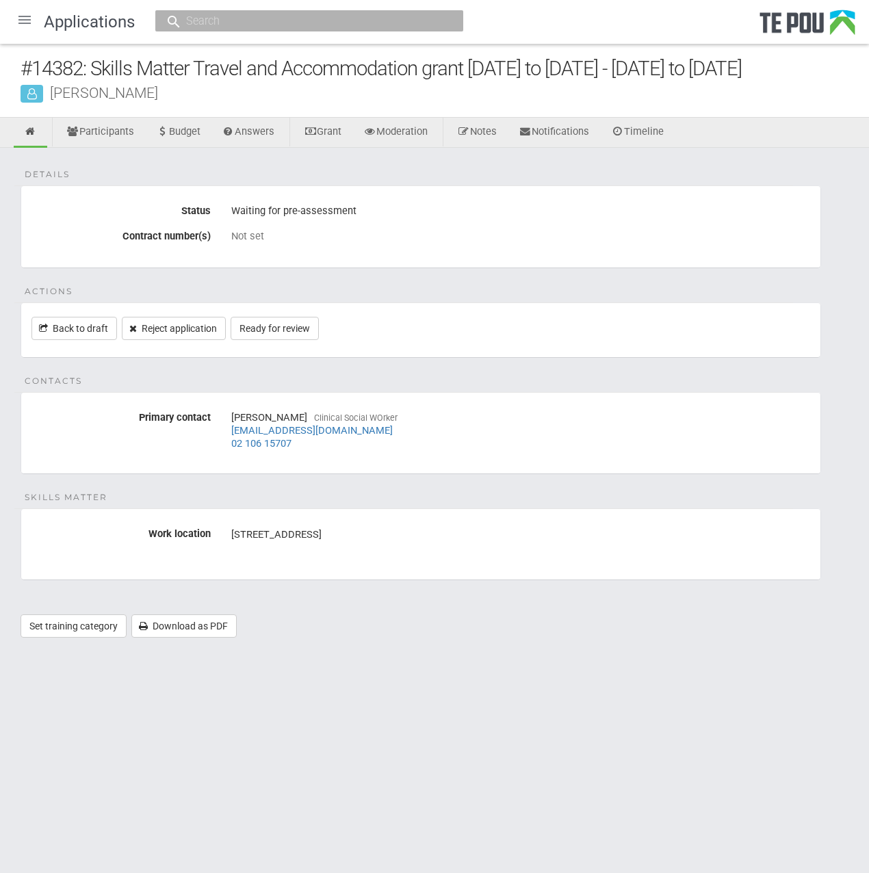
click at [371, 280] on div "Details Status Waiting for pre-assessment Contract number(s) Not set Actions Ba…" at bounding box center [434, 399] width 869 height 503
click at [389, 263] on fieldset "Details Status Waiting for pre-assessment Contract number(s) Not set" at bounding box center [421, 226] width 800 height 83
click at [387, 281] on div "Details Status Waiting for pre-assessment Contract number(s) Not set Actions Ba…" at bounding box center [434, 399] width 869 height 503
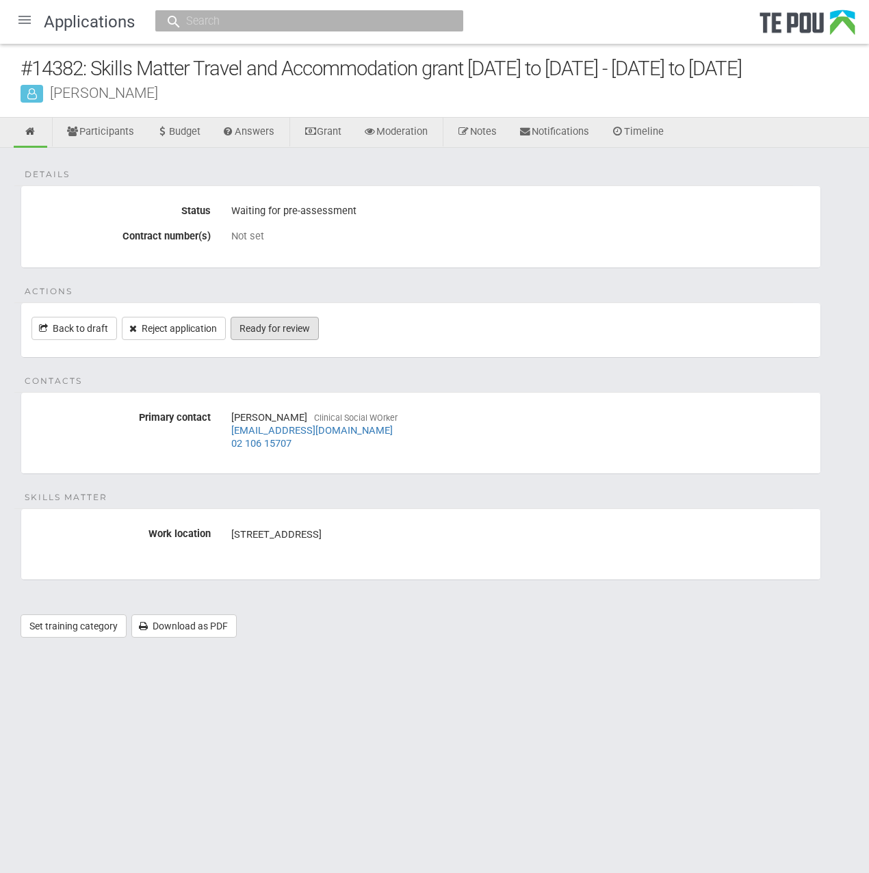
click at [263, 331] on link "Ready for review" at bounding box center [275, 328] width 88 height 23
click at [256, 16] on input "text" at bounding box center [302, 21] width 241 height 14
paste input "[EMAIL_ADDRESS][DOMAIN_NAME]"
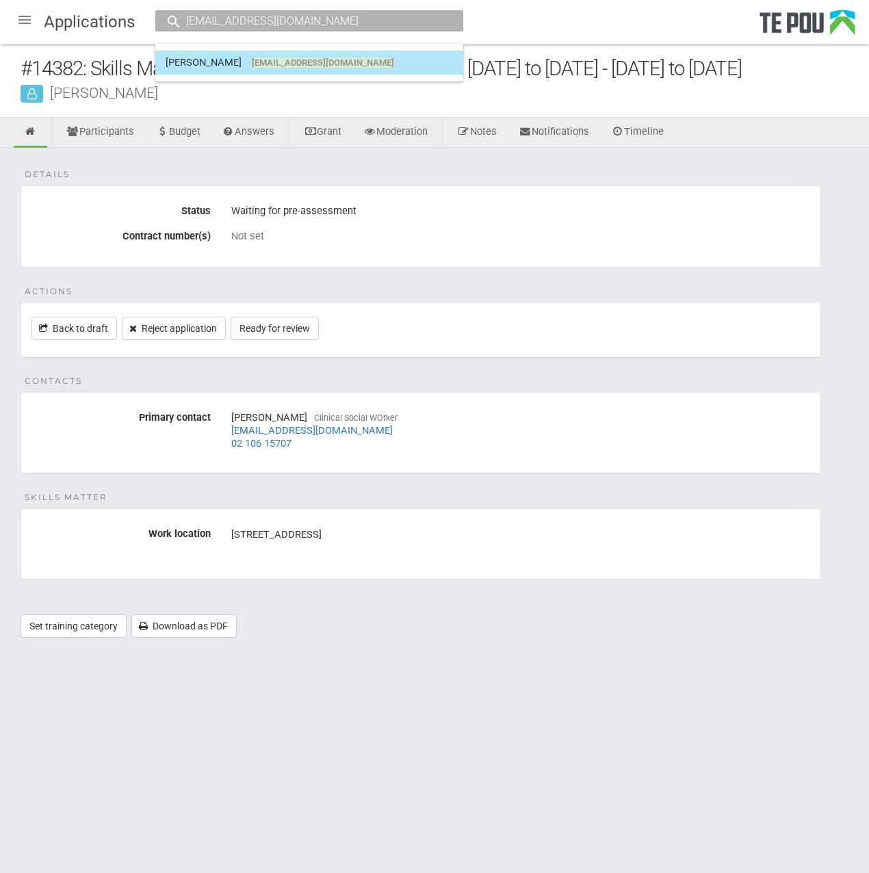
type input "[EMAIL_ADDRESS][DOMAIN_NAME]"
click at [280, 58] on span "[EMAIL_ADDRESS][DOMAIN_NAME]" at bounding box center [323, 62] width 142 height 10
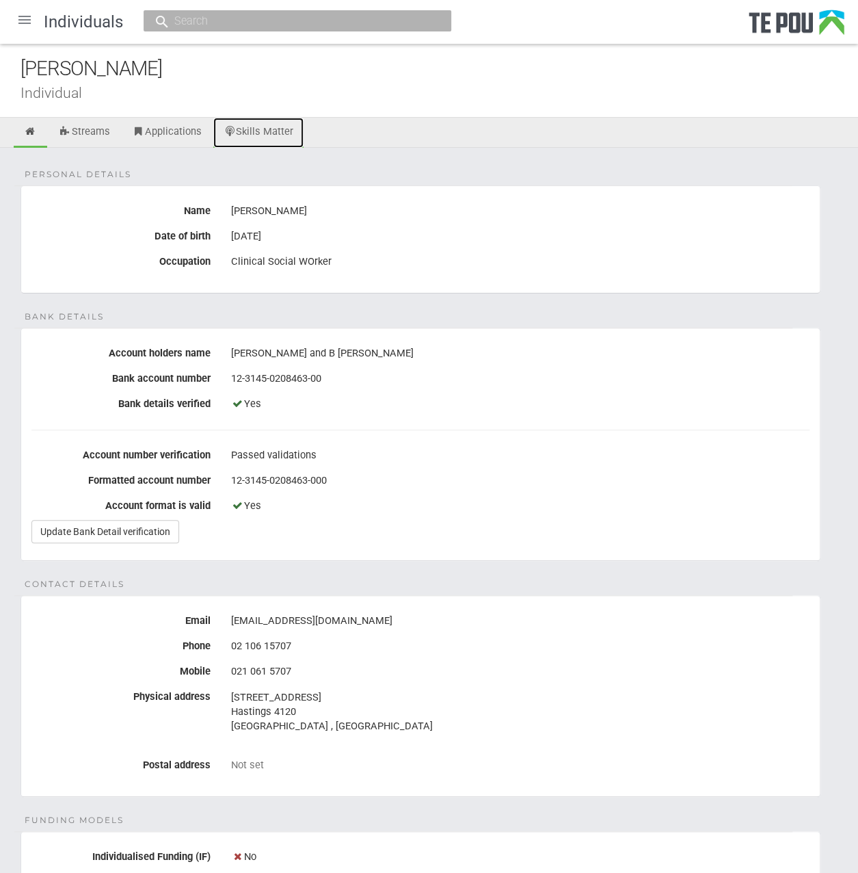
click at [272, 120] on link "Skills Matter" at bounding box center [258, 133] width 91 height 30
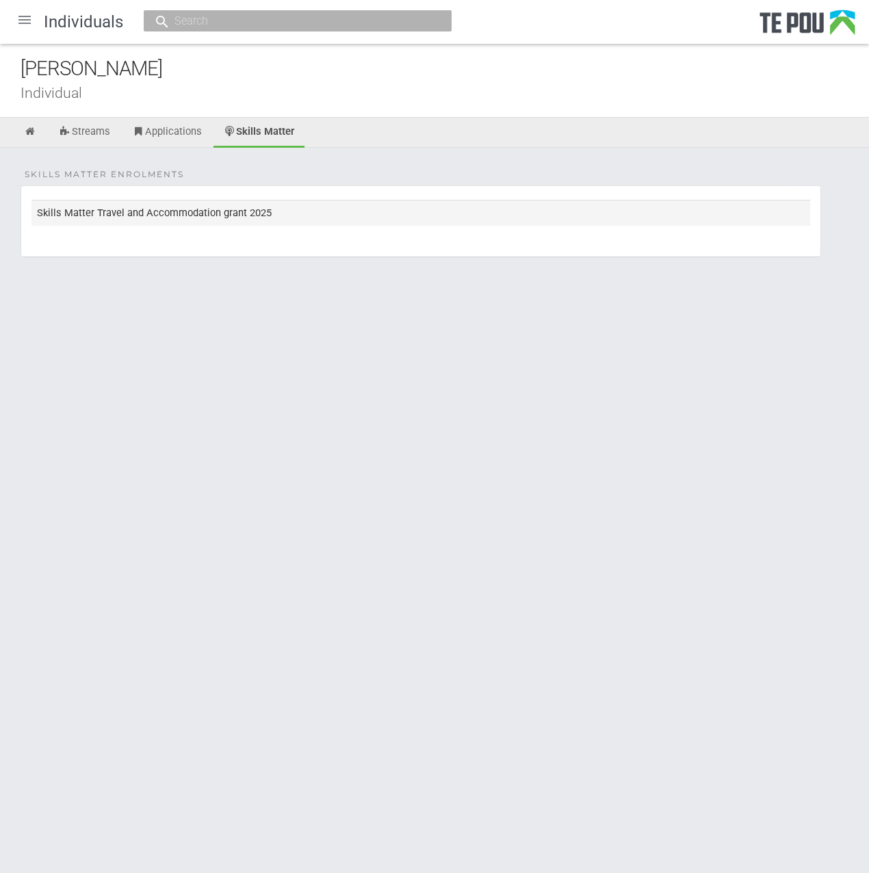
click at [273, 215] on td "Skills Matter Travel and Accommodation grant 2025" at bounding box center [420, 212] width 778 height 25
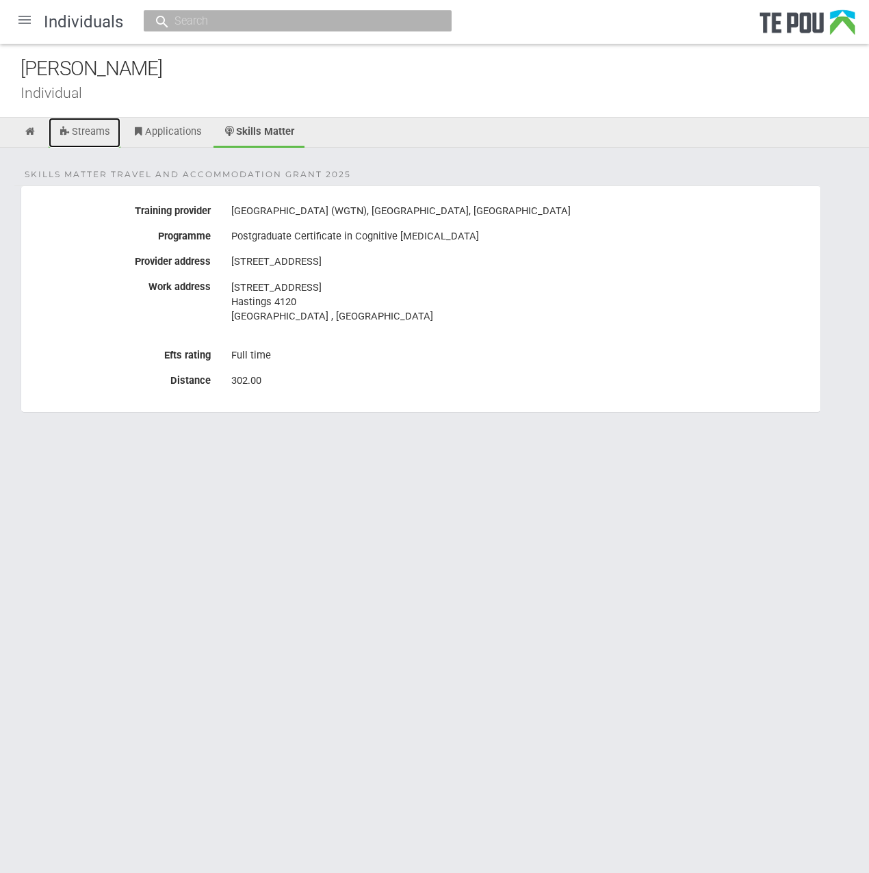
click at [95, 127] on link "Streams" at bounding box center [85, 133] width 72 height 30
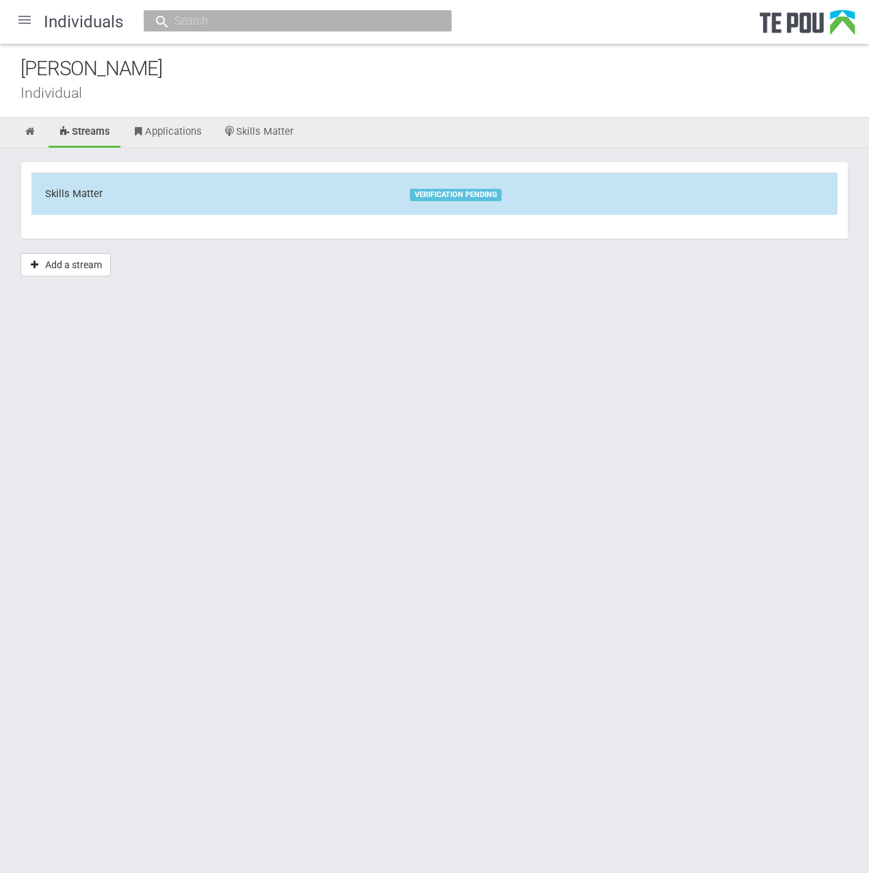
click at [434, 198] on div "VERIFICATION PENDING" at bounding box center [456, 195] width 92 height 12
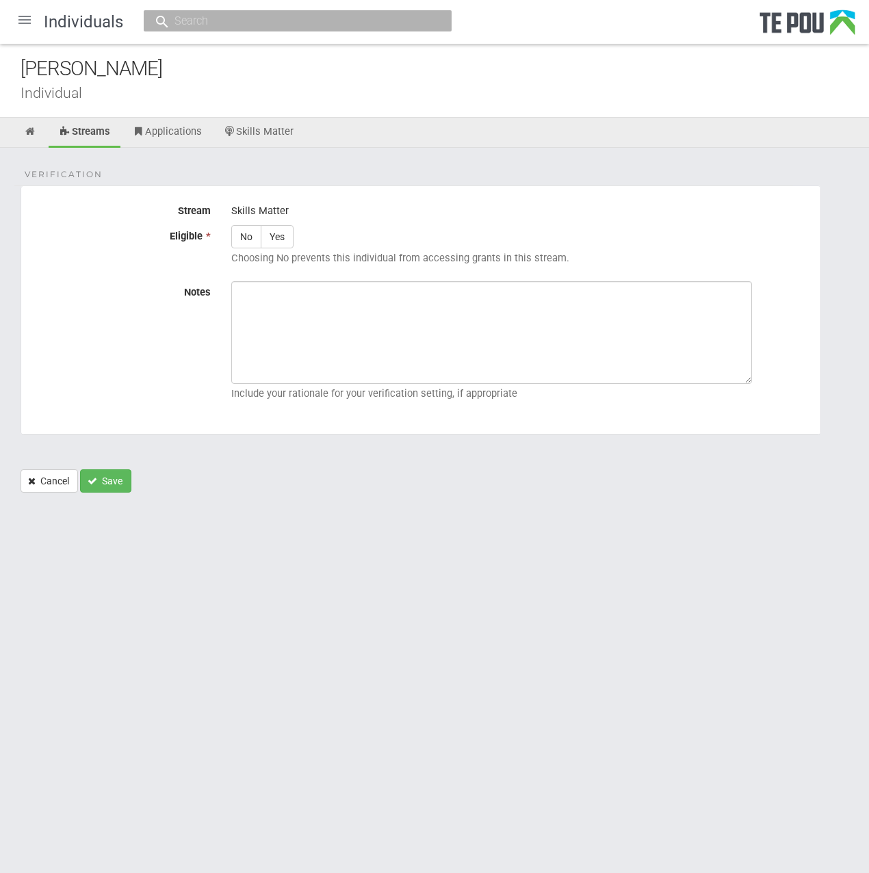
click at [294, 233] on div "No Yes Choosing No prevents this individual from accessing grants in this strea…" at bounding box center [520, 248] width 599 height 46
click at [279, 240] on label "Yes" at bounding box center [277, 236] width 33 height 23
radio input "true"
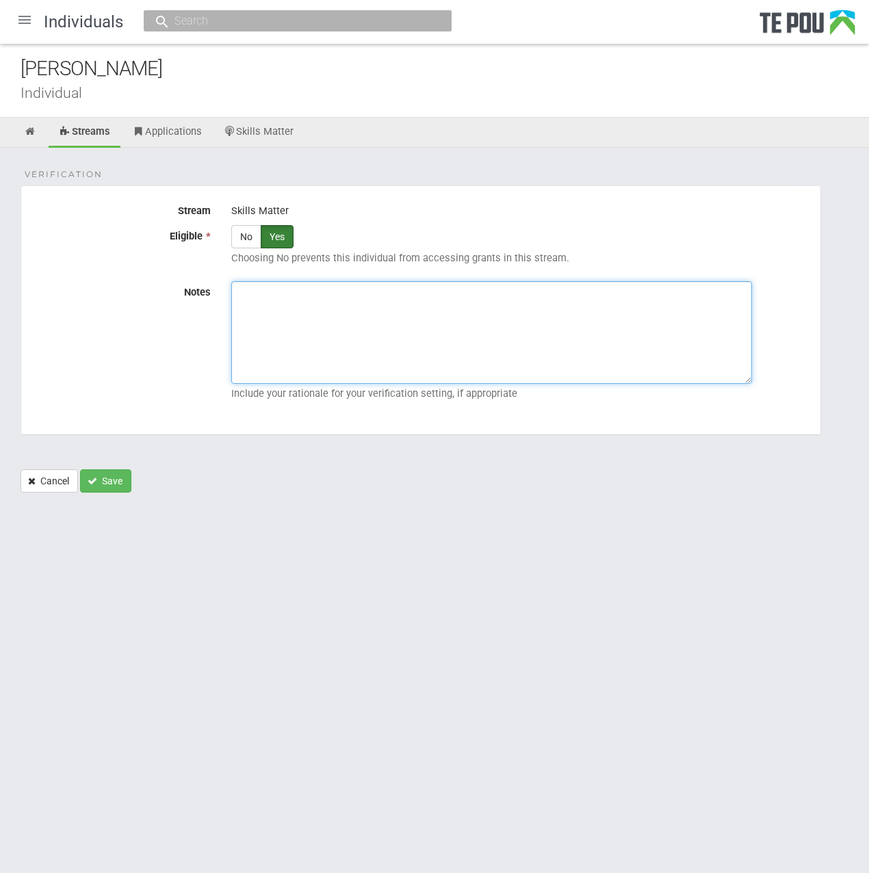
click at [267, 315] on textarea "Notes" at bounding box center [491, 332] width 521 height 103
click at [492, 333] on textarea "Notes" at bounding box center [491, 332] width 521 height 103
paste textarea "Verified by Melody @ 25/9/2025"
type textarea "Verified by Melody @ 25/9/2025"
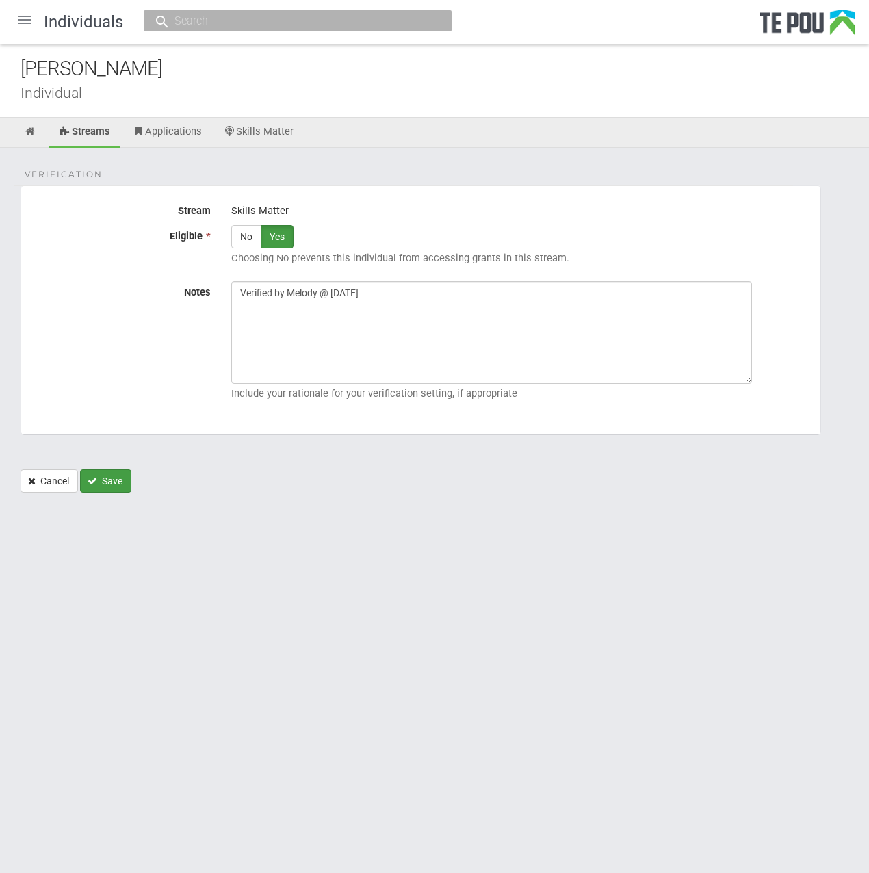
click at [99, 481] on button "Save" at bounding box center [105, 480] width 51 height 23
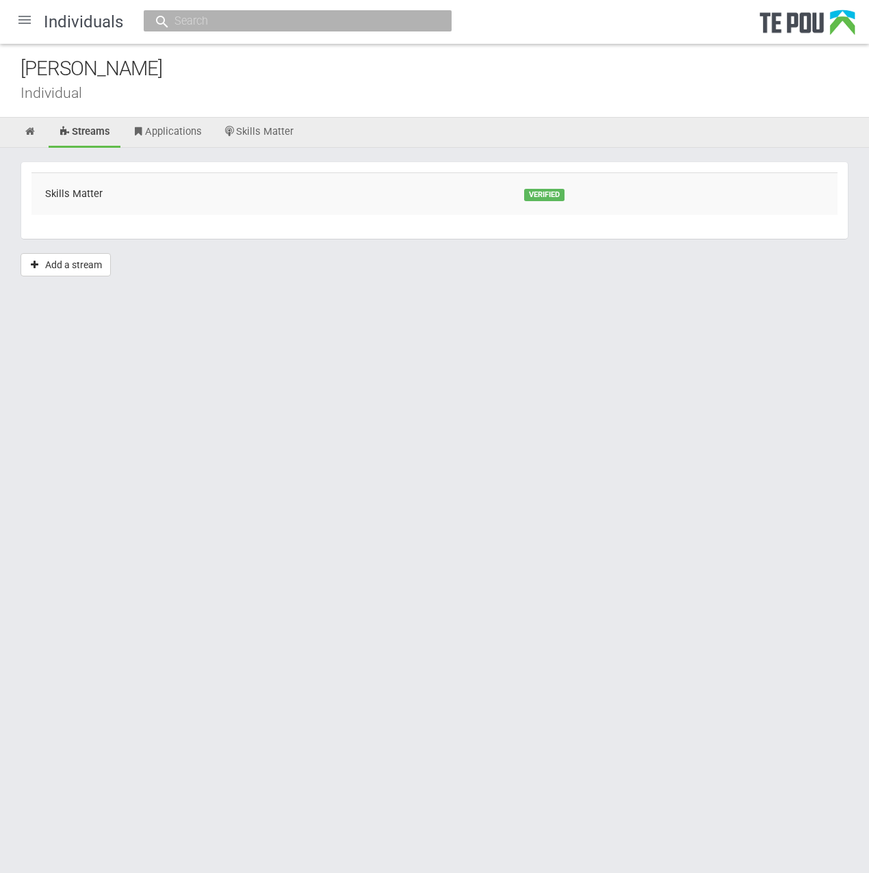
click at [523, 430] on html "Home Applications Grant rounds Applicants Organisations Individuals Moderation …" at bounding box center [434, 436] width 869 height 873
click at [260, 132] on link "Skills Matter" at bounding box center [258, 133] width 91 height 30
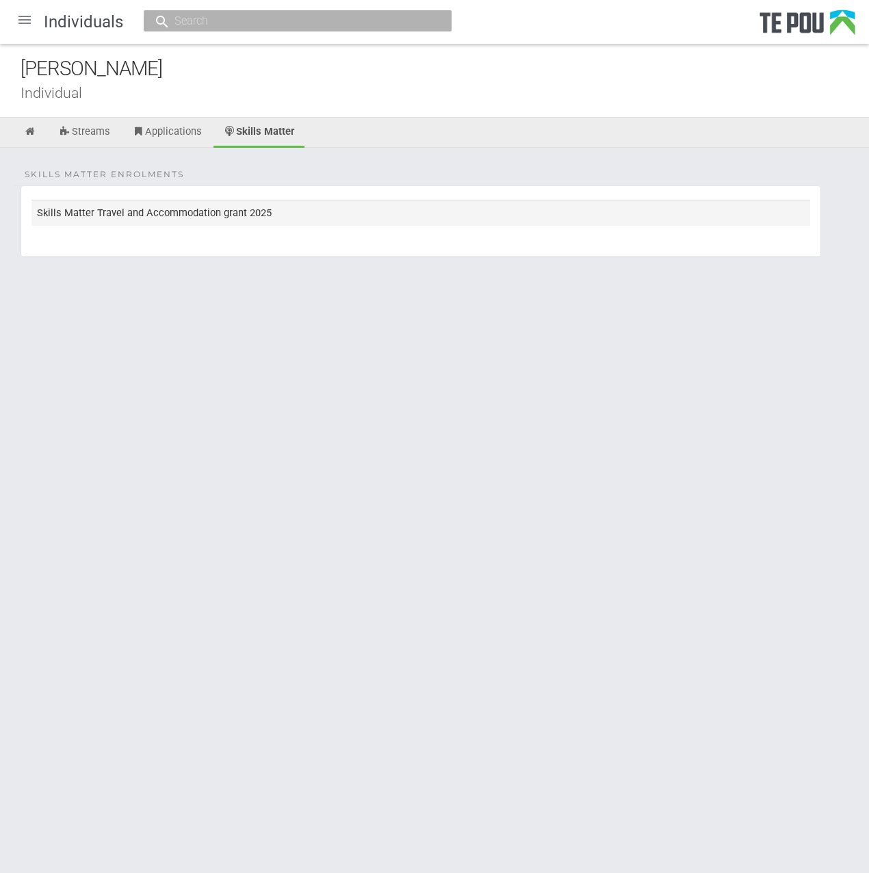
click at [331, 220] on td "Skills Matter Travel and Accommodation grant 2025" at bounding box center [420, 212] width 778 height 25
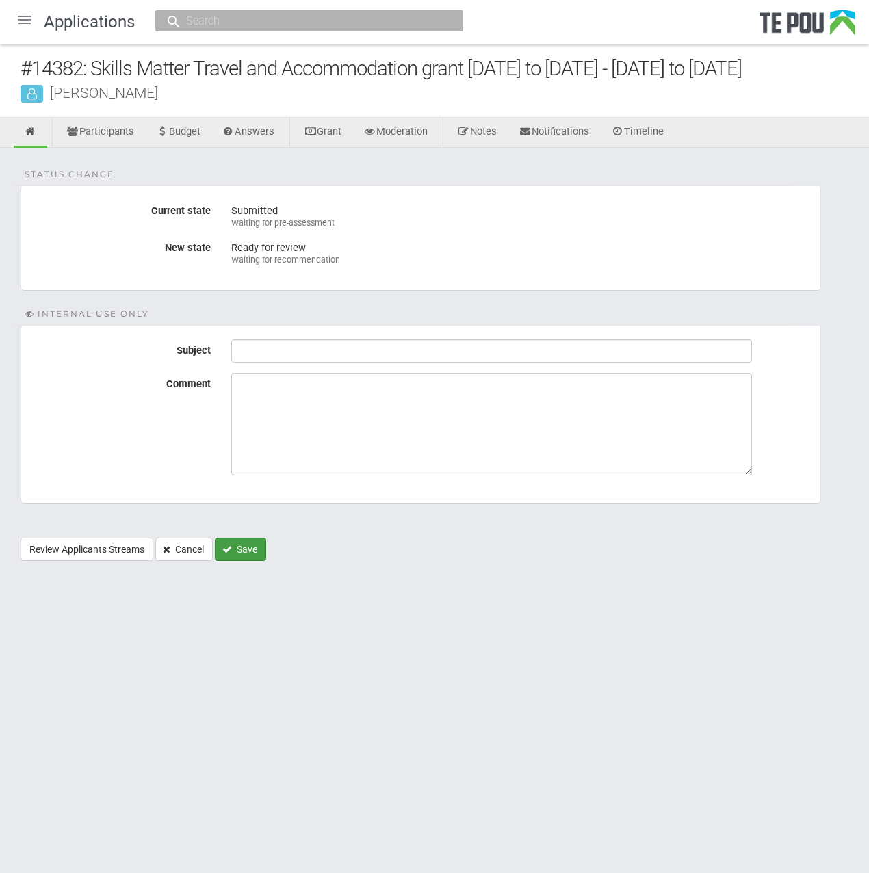
click at [252, 540] on button "Save" at bounding box center [240, 549] width 51 height 23
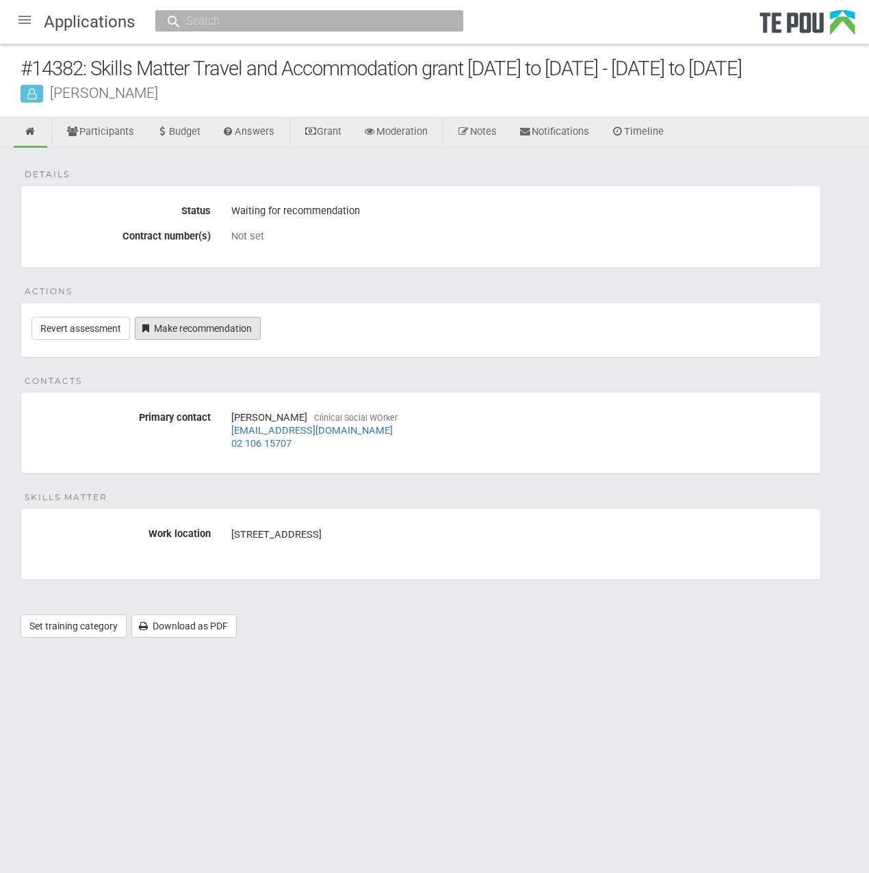
click at [213, 327] on link "Make recommendation" at bounding box center [198, 328] width 126 height 23
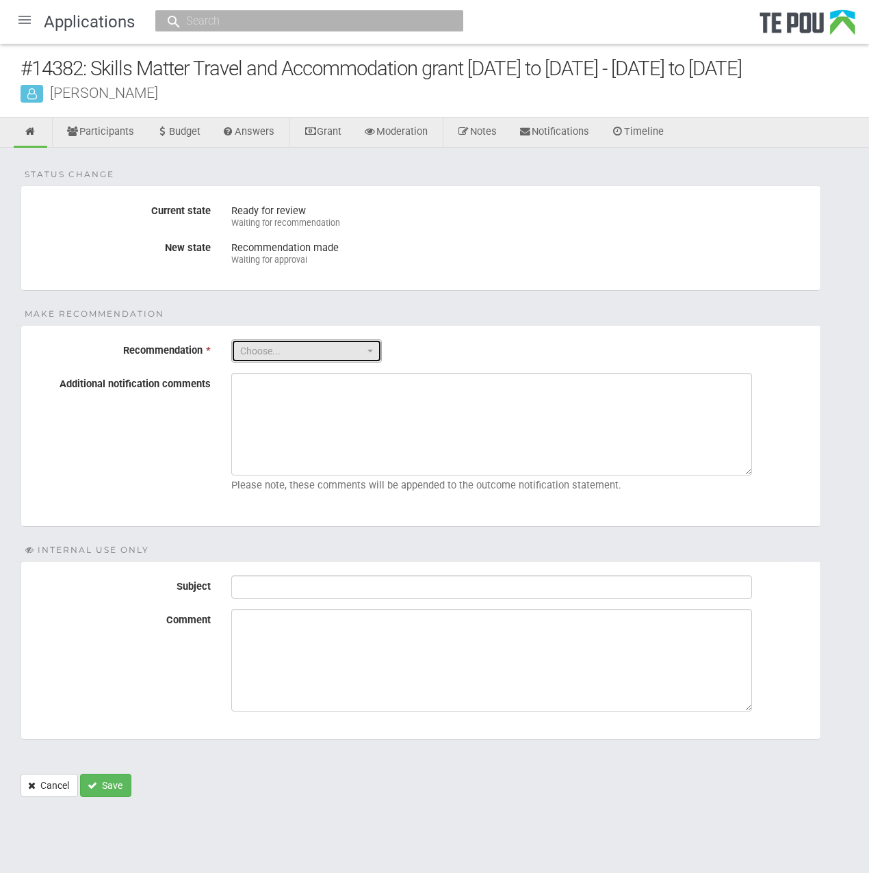
click at [369, 339] on button "Choose..." at bounding box center [306, 350] width 150 height 23
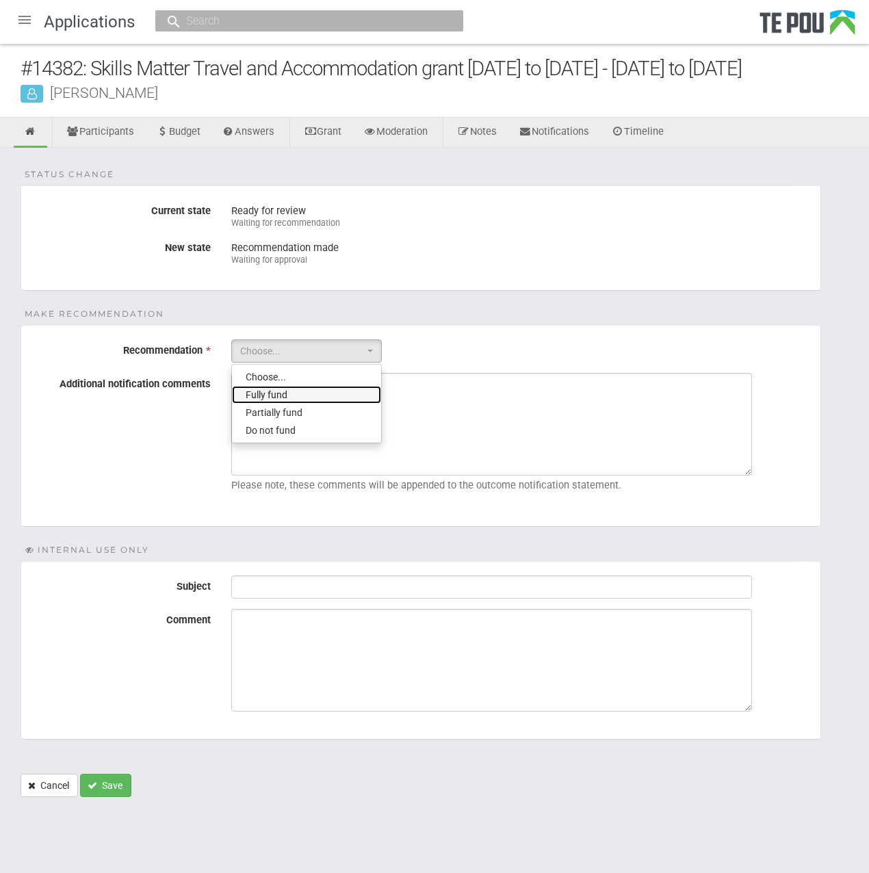
click at [356, 395] on link "Fully fund" at bounding box center [306, 395] width 149 height 18
select select "0"
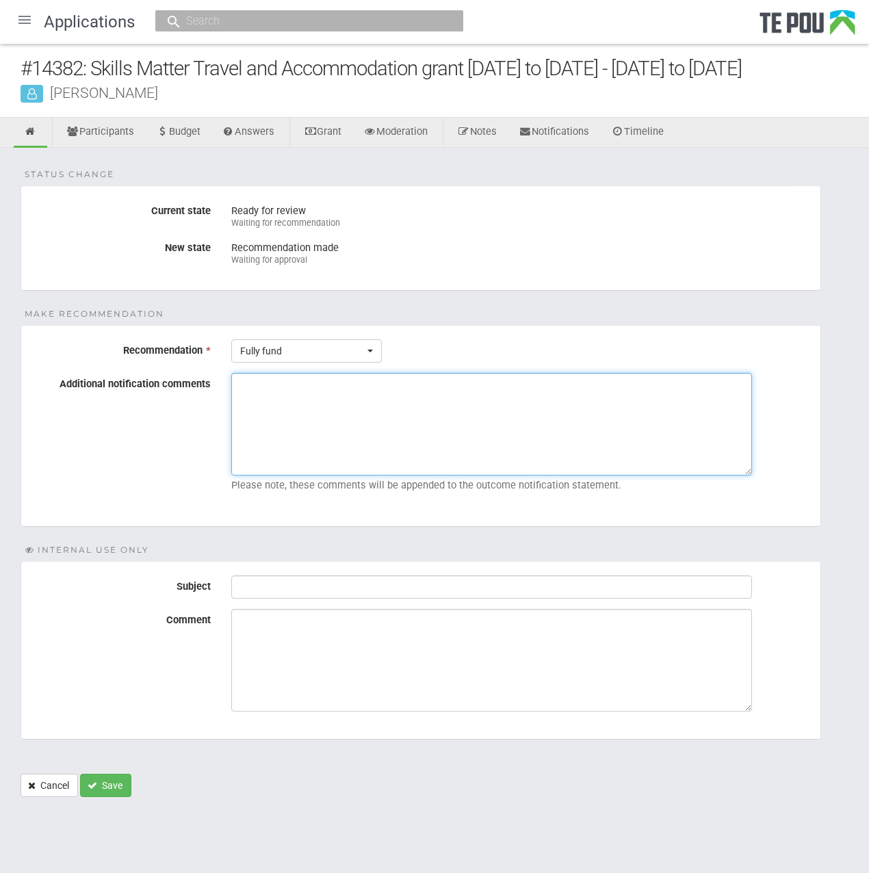
click at [356, 395] on textarea "Additional notification comments" at bounding box center [491, 424] width 521 height 103
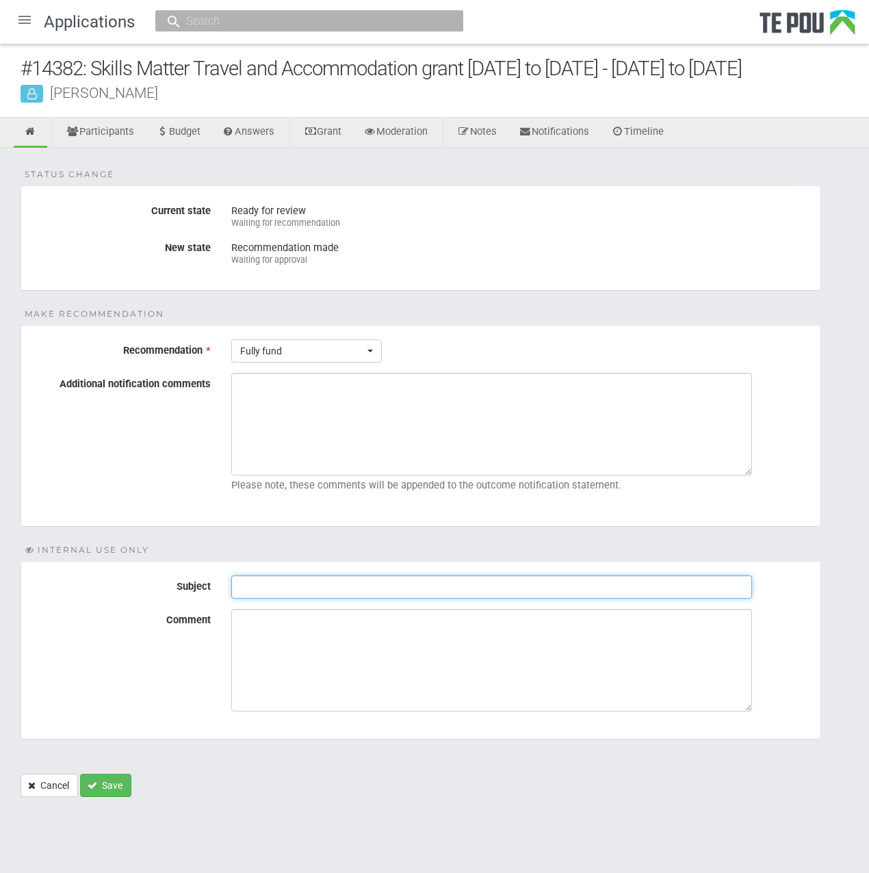
click at [289, 583] on input "Subject" at bounding box center [491, 586] width 521 height 23
type input "Pre-Assessment Notes"
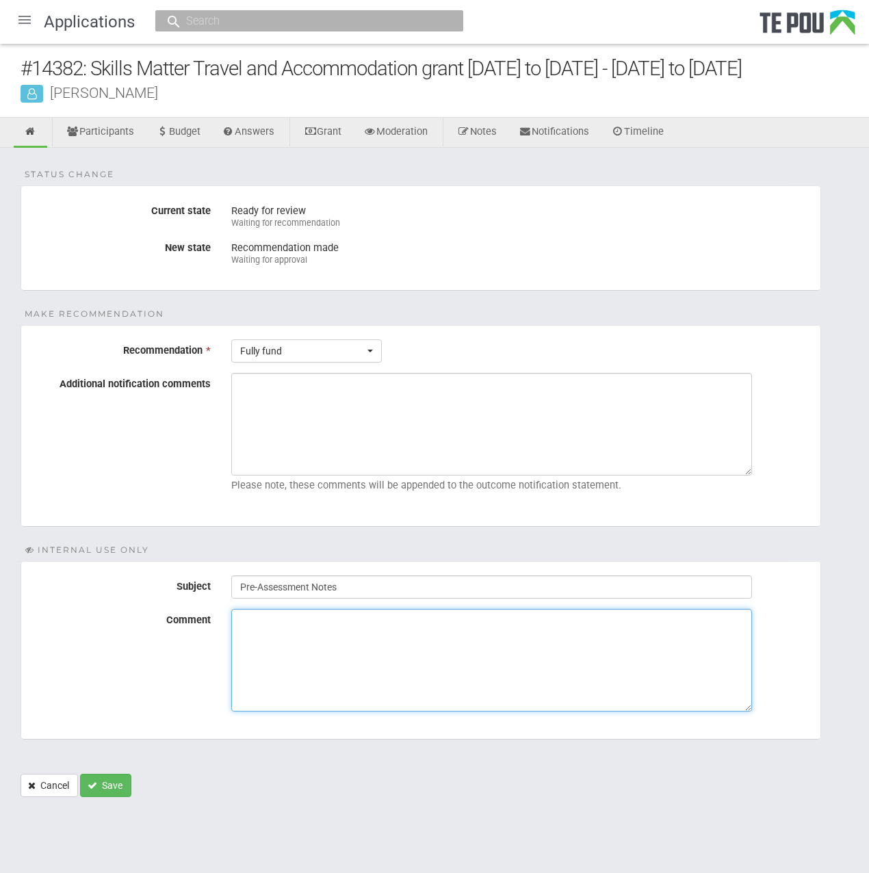
click at [308, 644] on textarea "Comment" at bounding box center [491, 660] width 521 height 103
paste textarea "Applicant is included on the enrolment list, full time"
type textarea "Applicant is included on the enrolment list, full time"
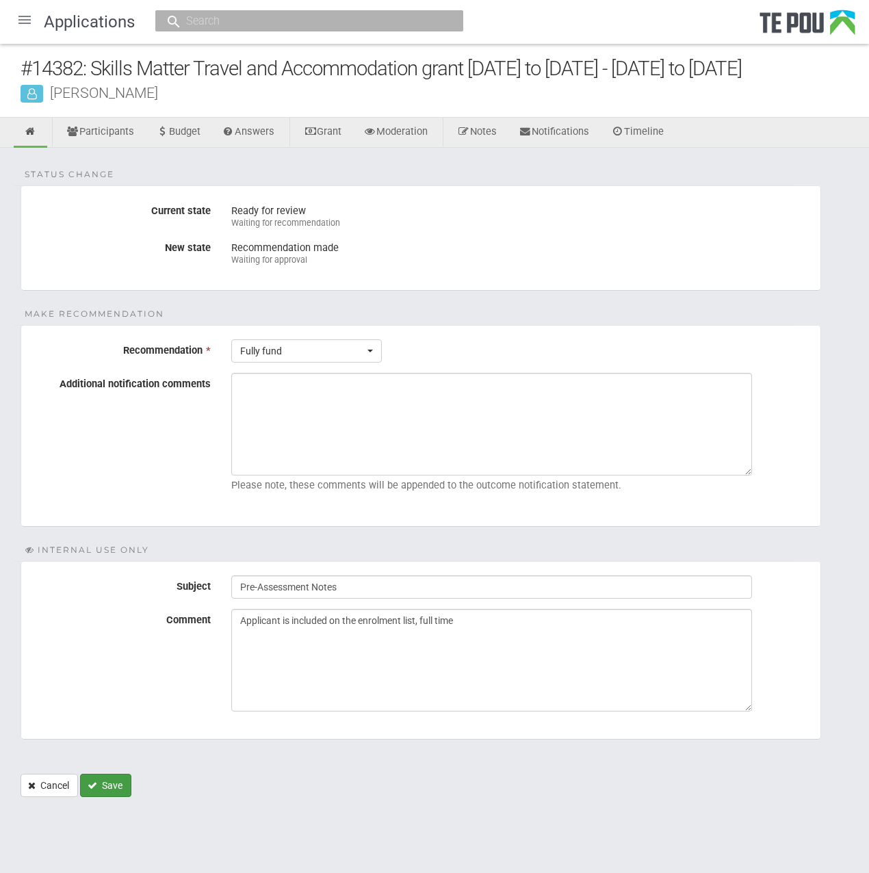
click at [97, 790] on button "Save" at bounding box center [105, 785] width 51 height 23
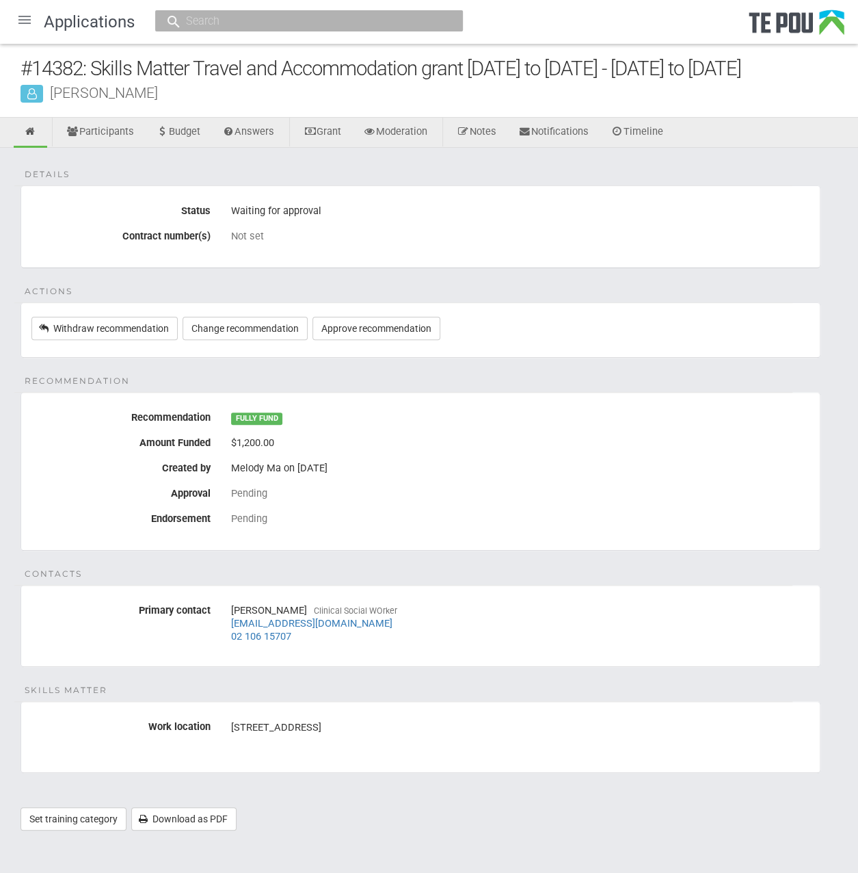
click at [17, 18] on div at bounding box center [24, 19] width 33 height 33
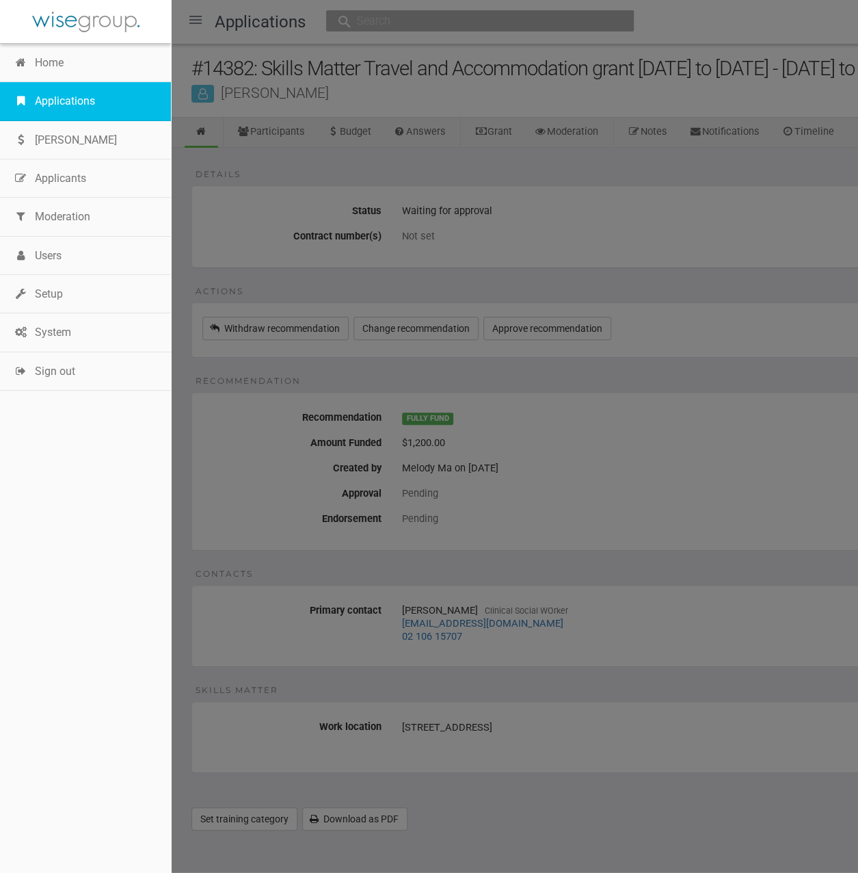
click at [47, 93] on link "Applications" at bounding box center [85, 101] width 171 height 38
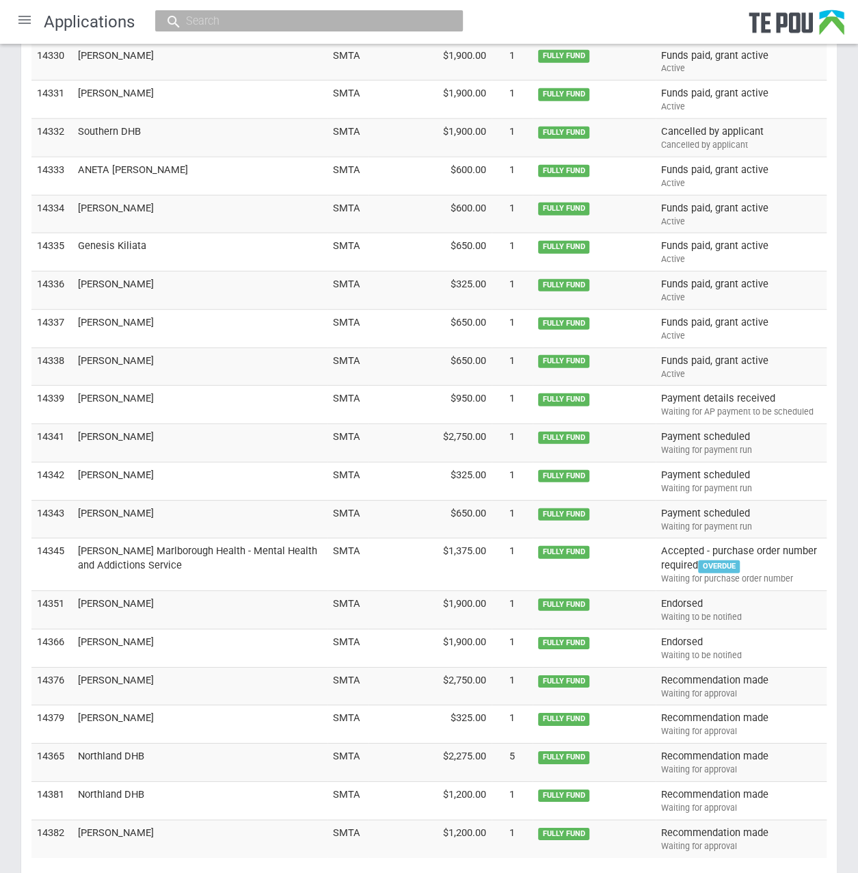
scroll to position [4239, 0]
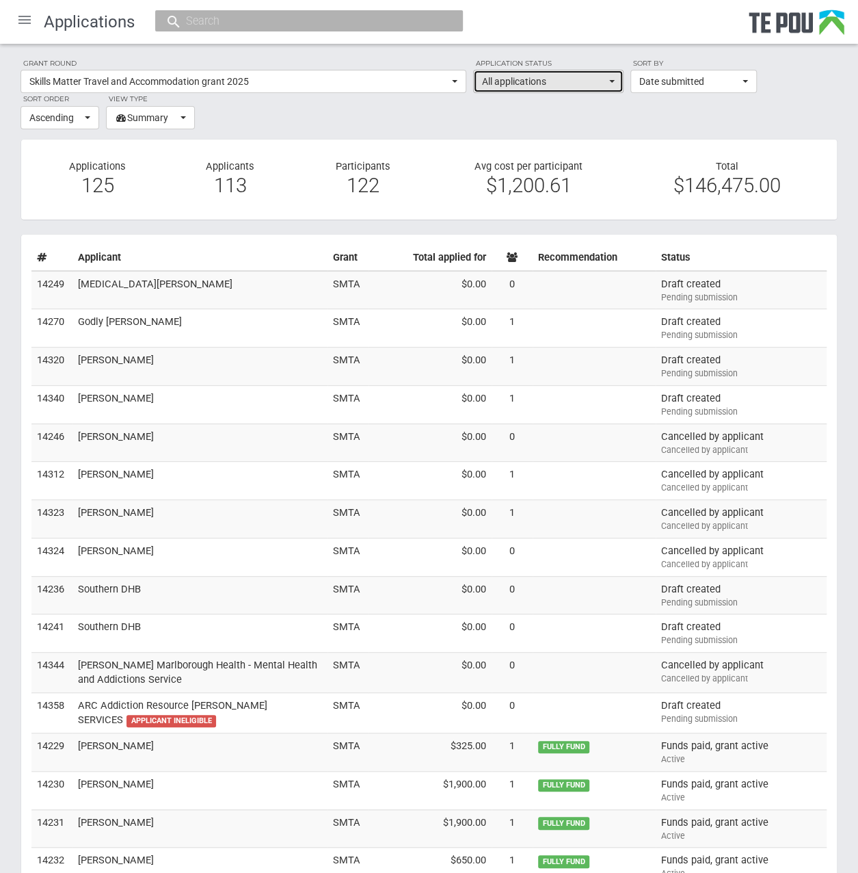
click at [579, 80] on span "All applications" at bounding box center [544, 82] width 124 height 14
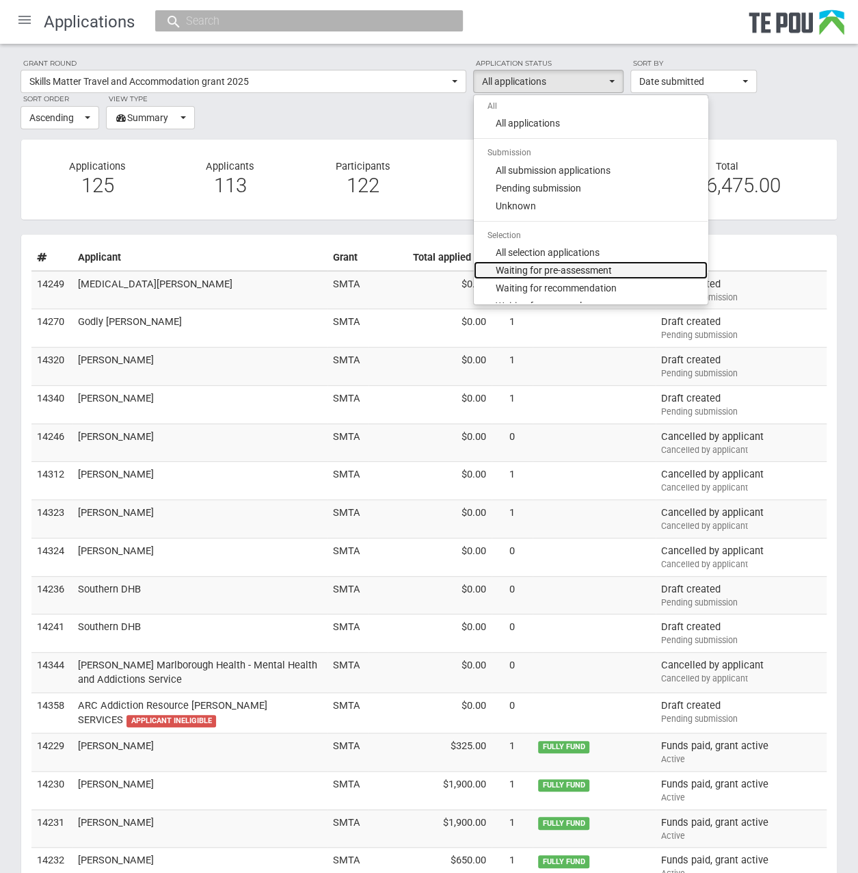
click at [607, 272] on span "Waiting for pre-assessment" at bounding box center [554, 270] width 116 height 14
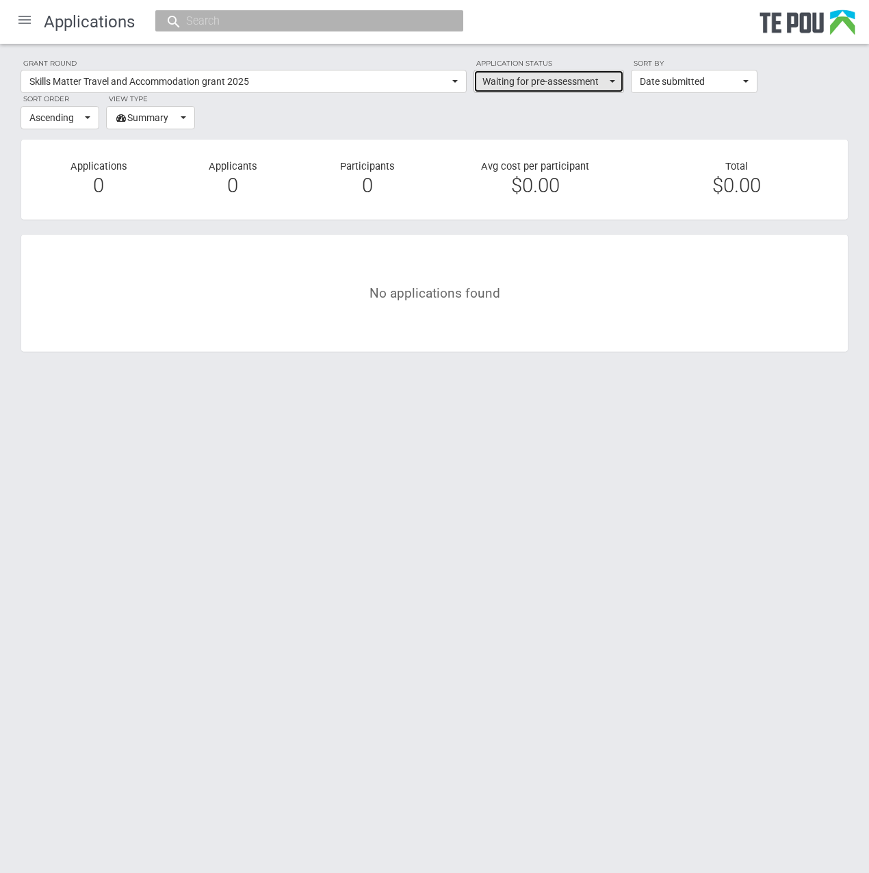
click at [592, 70] on button "Waiting for pre-assessment" at bounding box center [548, 81] width 150 height 23
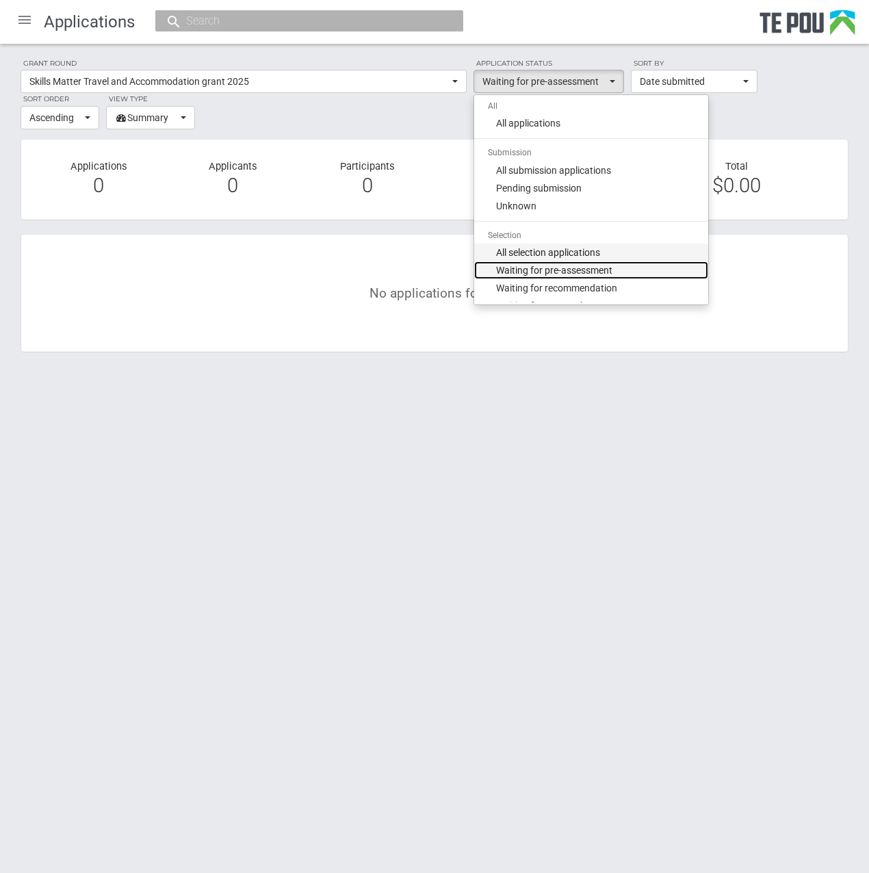
scroll to position [68, 0]
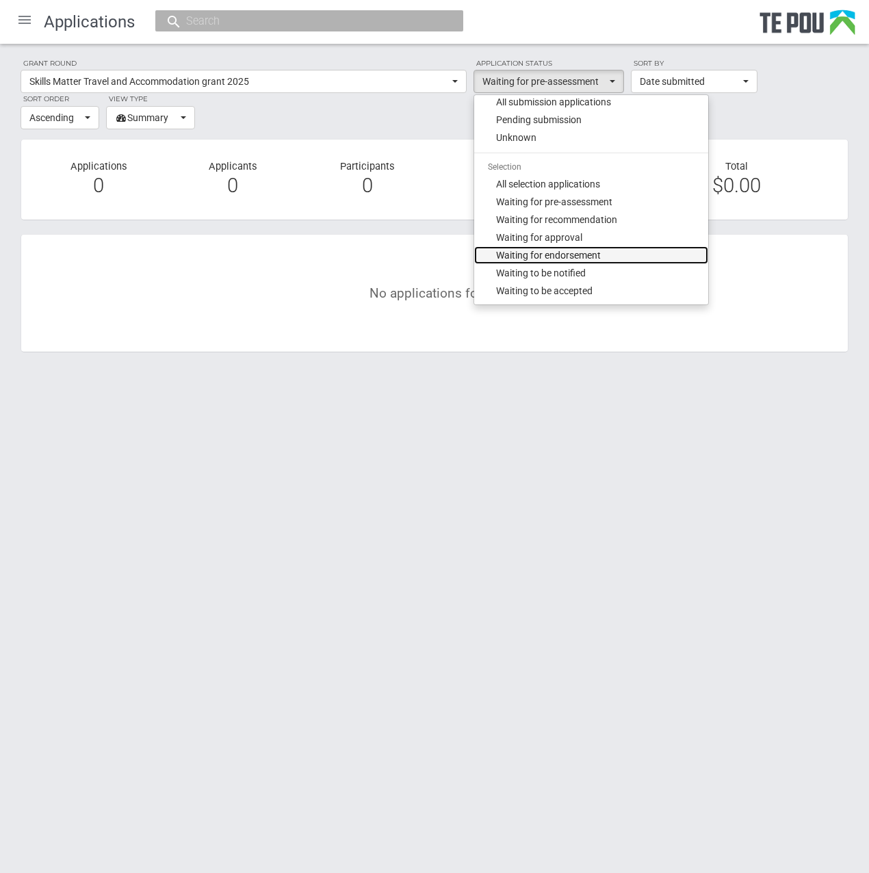
click at [599, 253] on span "Waiting for endorsement" at bounding box center [548, 255] width 105 height 14
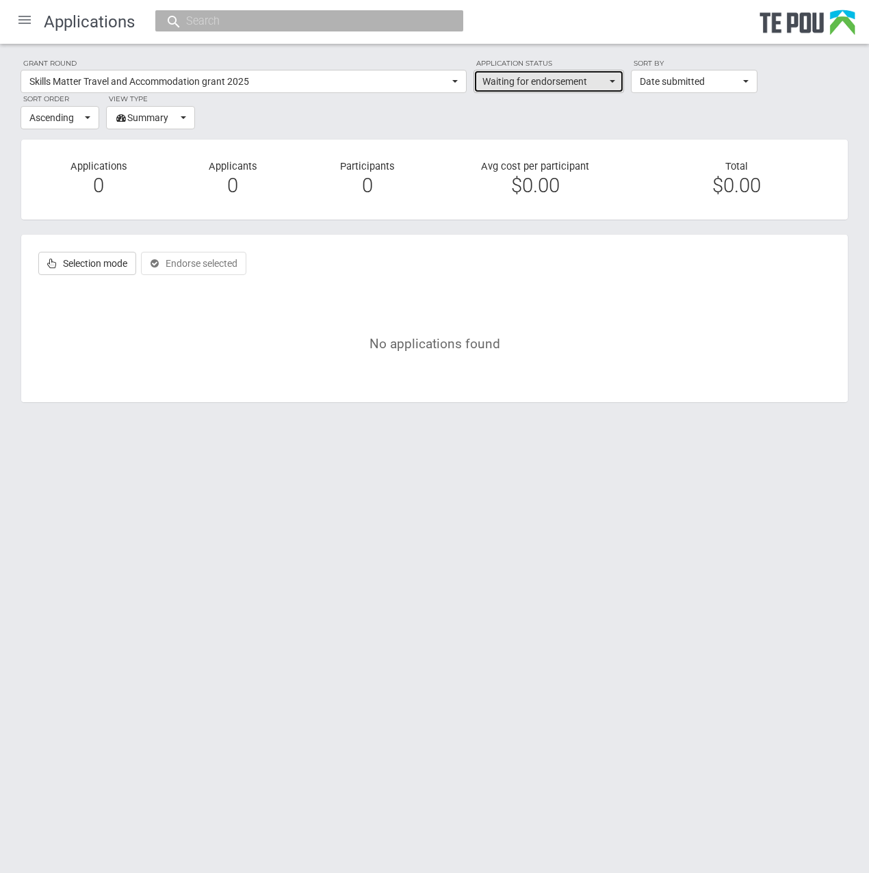
click at [603, 77] on span "Waiting for endorsement" at bounding box center [544, 82] width 124 height 14
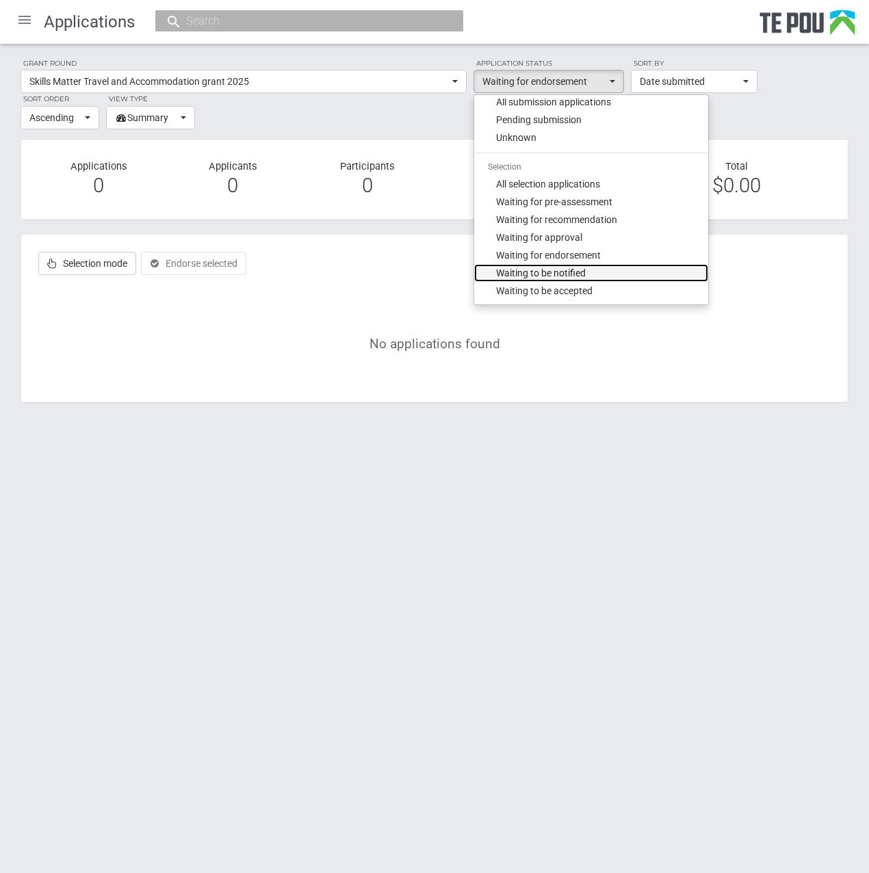
click at [596, 274] on link "Waiting to be notified" at bounding box center [591, 273] width 234 height 18
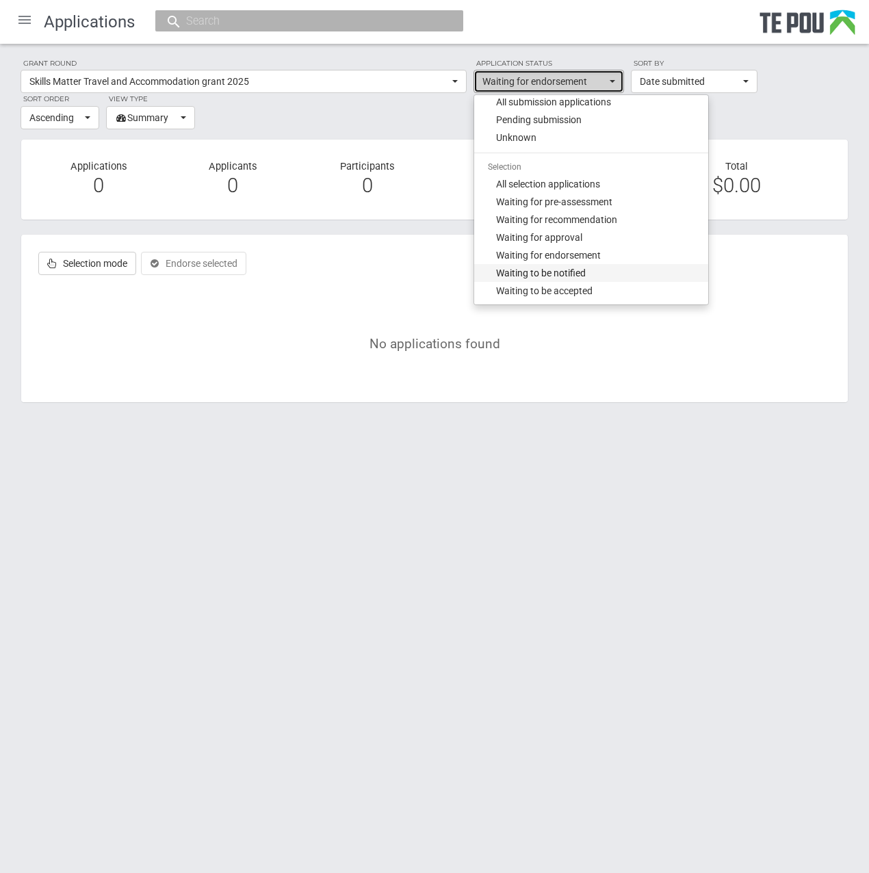
select select "135"
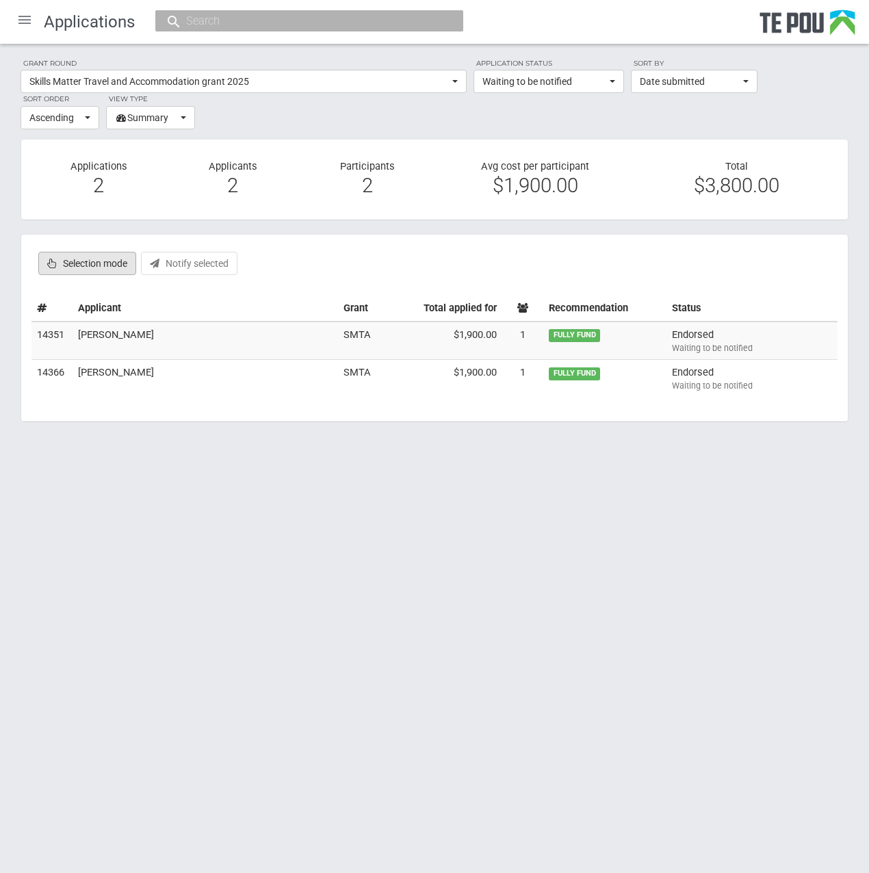
click at [100, 264] on label "Selection mode" at bounding box center [87, 263] width 98 height 23
checkbox input "true"
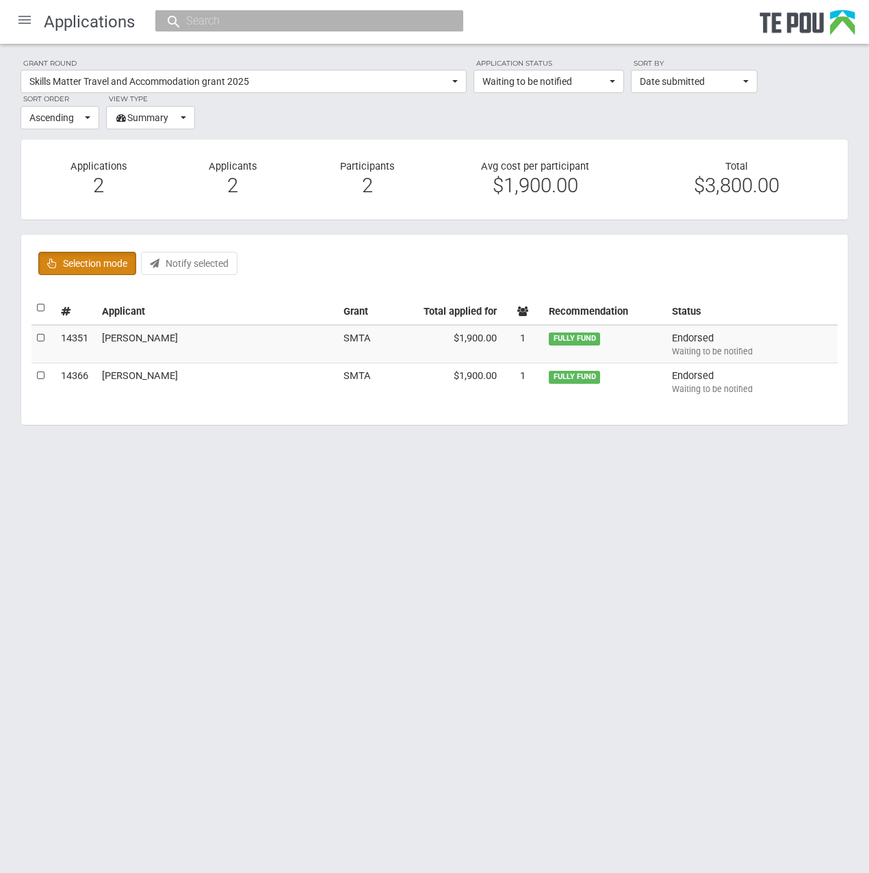
click at [40, 303] on label at bounding box center [42, 308] width 10 height 14
click at [37, 301] on input "checkbox" at bounding box center [36, 300] width 1 height 1
checkbox input "true"
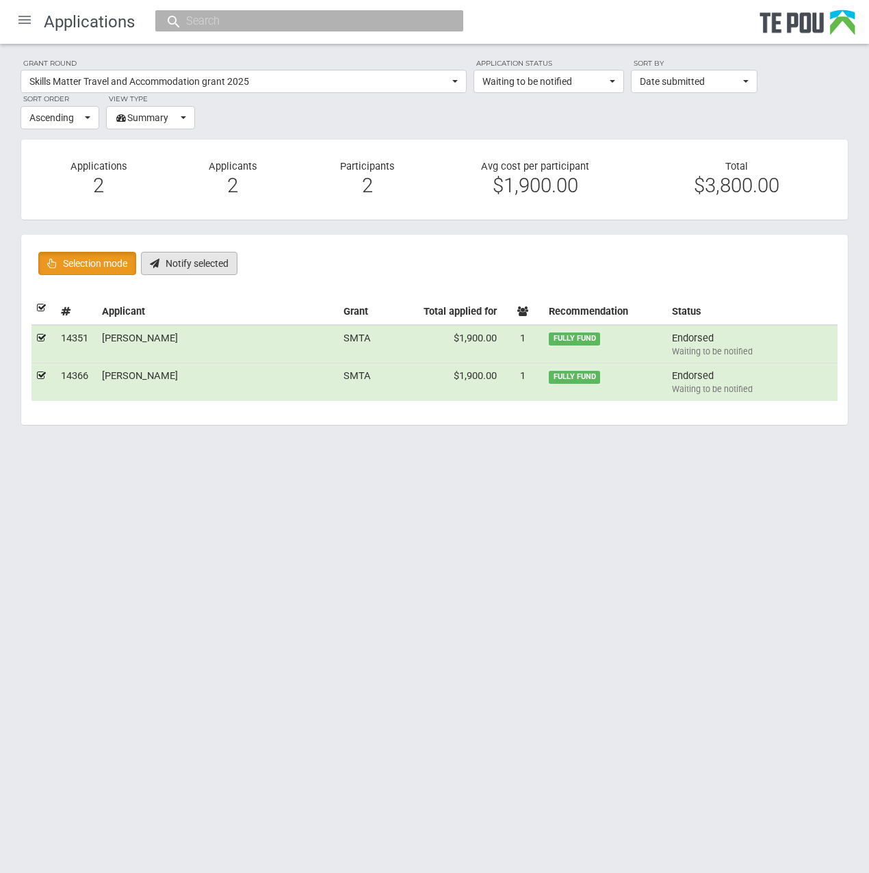
click at [183, 268] on button "Notify selected" at bounding box center [189, 263] width 96 height 23
click at [568, 77] on span "Waiting to be notified" at bounding box center [544, 82] width 124 height 14
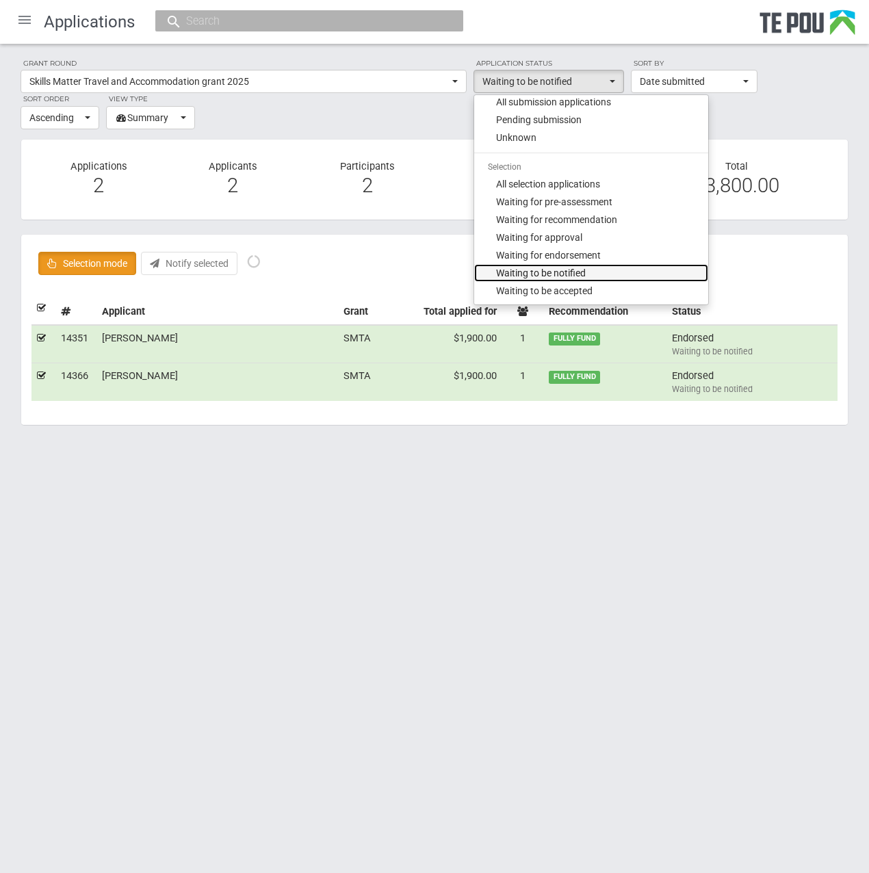
click at [581, 276] on span "Waiting to be notified" at bounding box center [541, 273] width 90 height 14
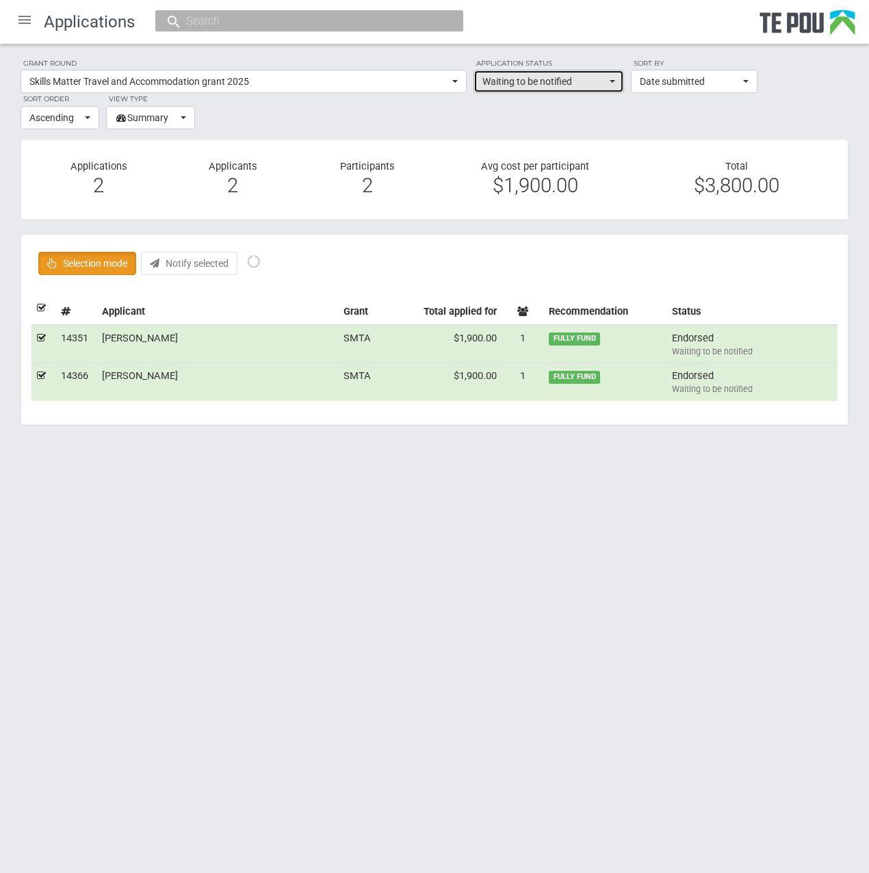
click at [602, 84] on span "Waiting to be notified" at bounding box center [544, 82] width 124 height 14
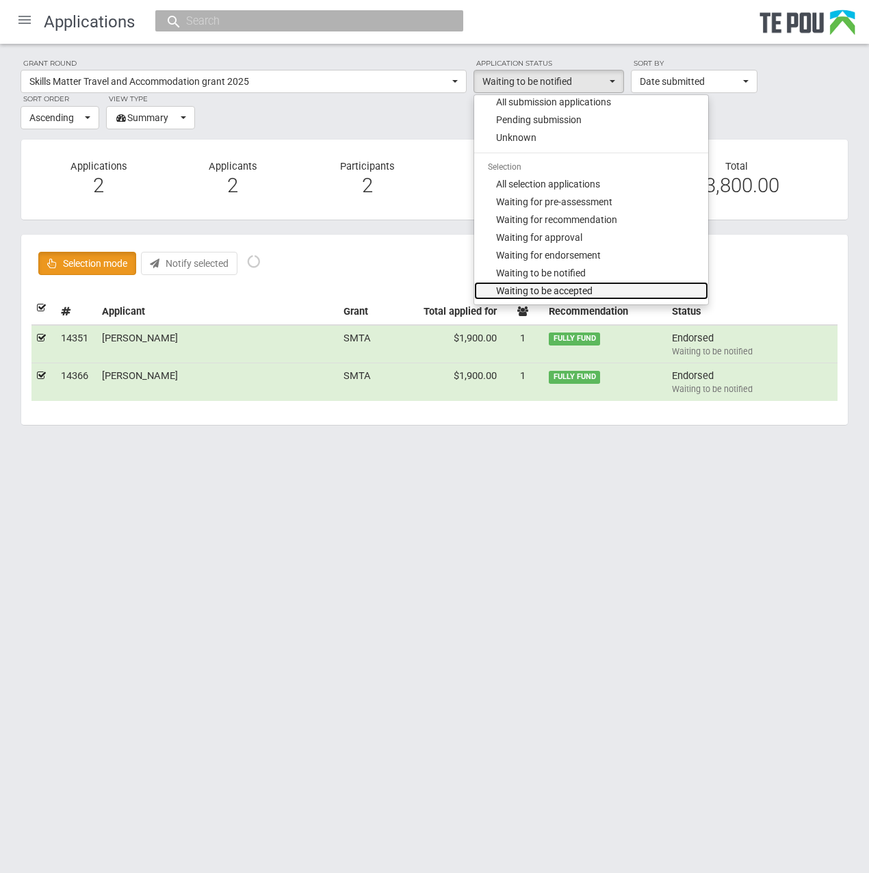
click at [592, 290] on span "Waiting to be accepted" at bounding box center [544, 291] width 96 height 14
select select "140"
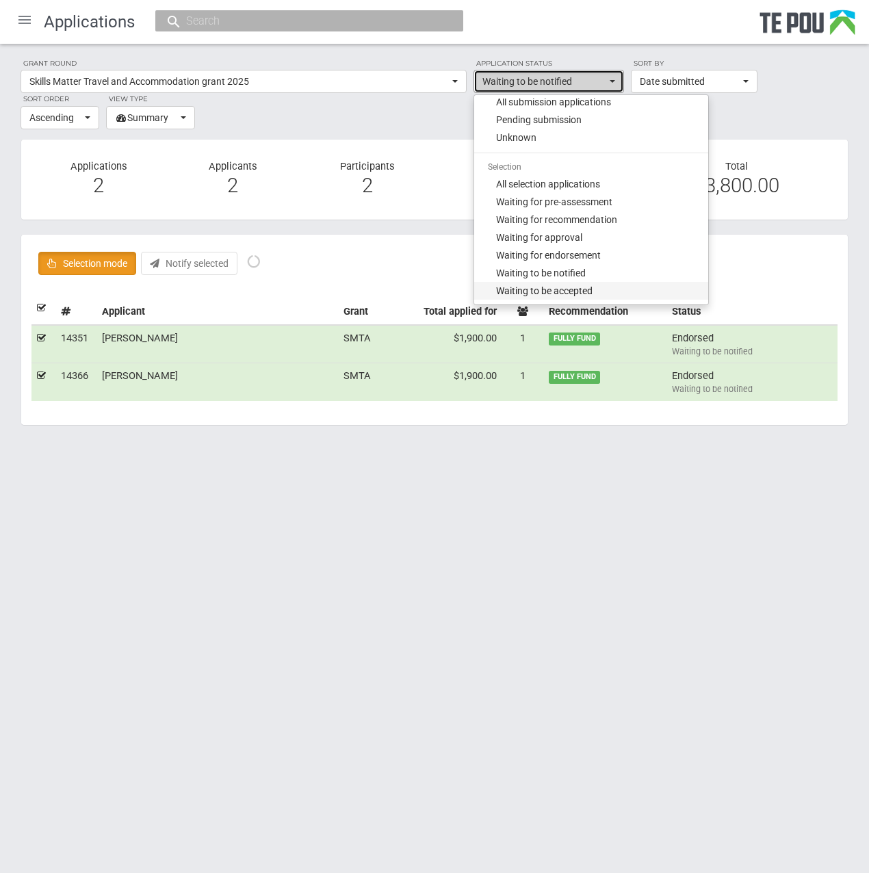
checkbox input "false"
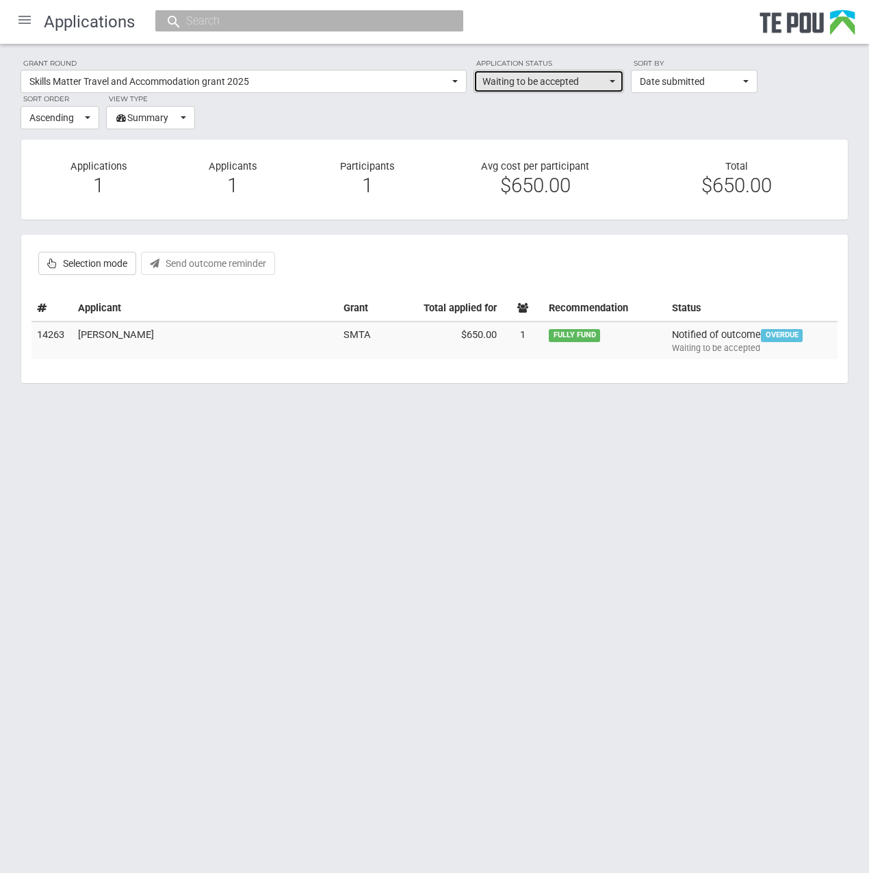
click at [605, 83] on span "Waiting to be accepted" at bounding box center [544, 82] width 124 height 14
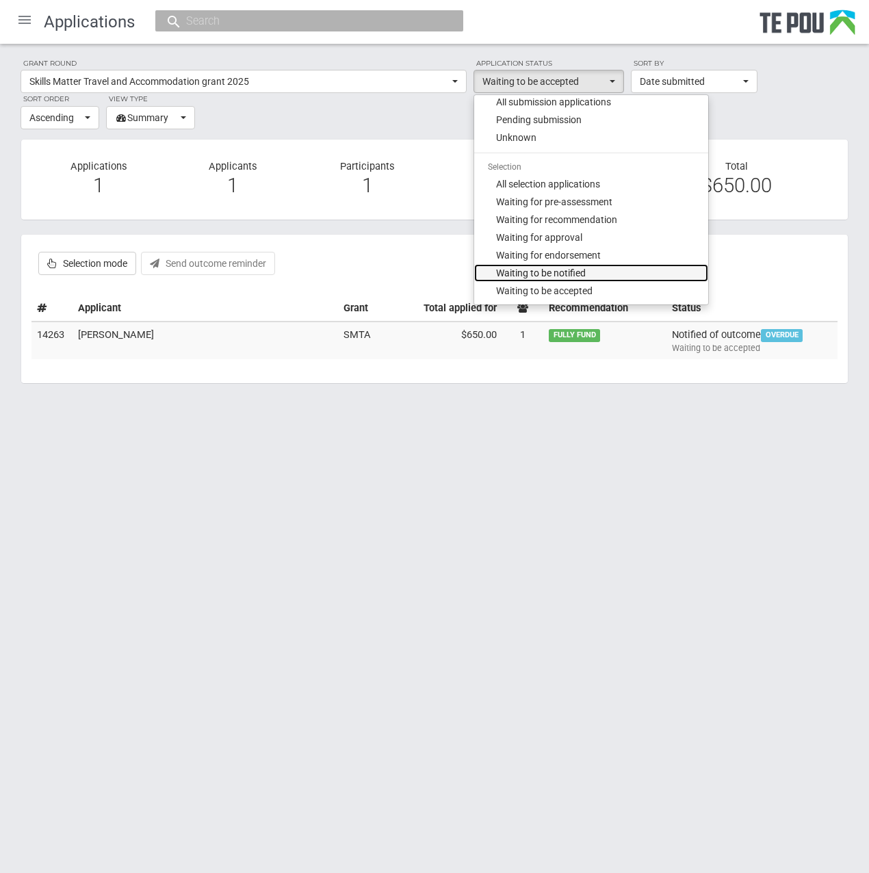
click at [548, 272] on span "Waiting to be notified" at bounding box center [541, 273] width 90 height 14
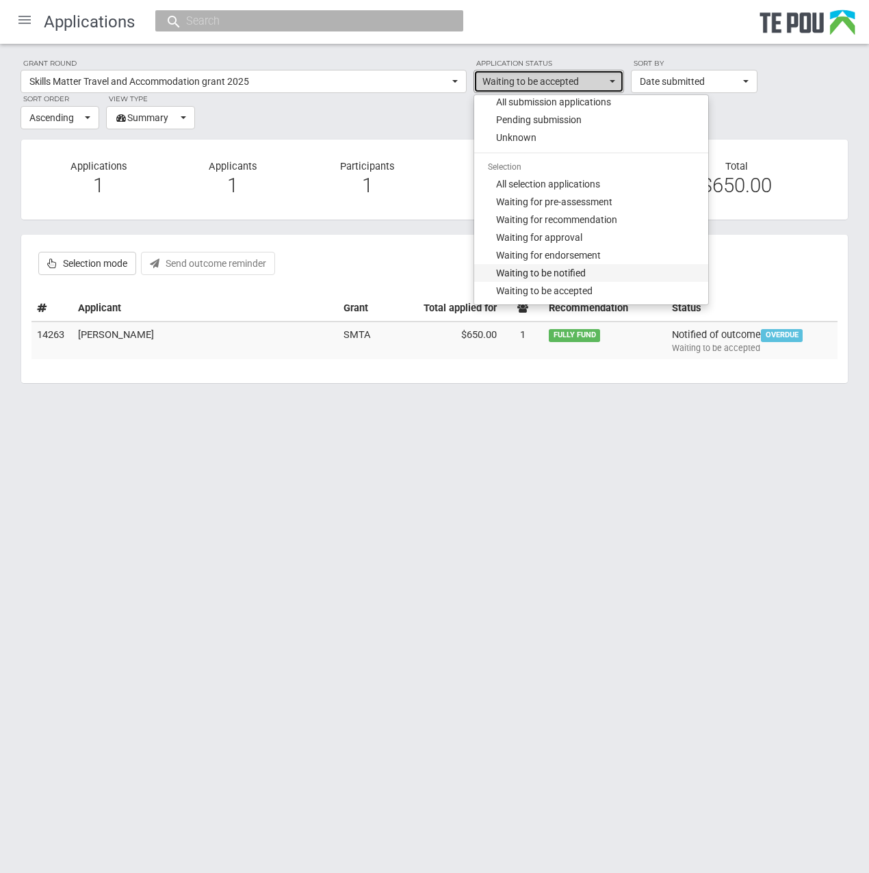
select select "135"
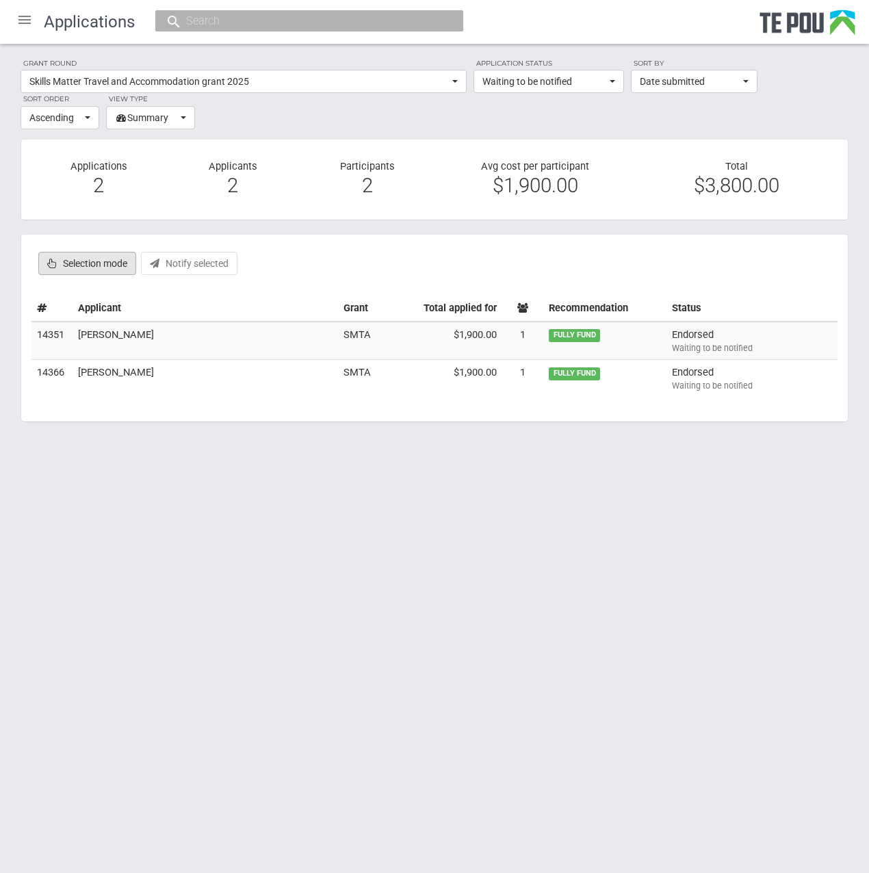
click at [114, 258] on label "Selection mode" at bounding box center [87, 263] width 98 height 23
checkbox input "true"
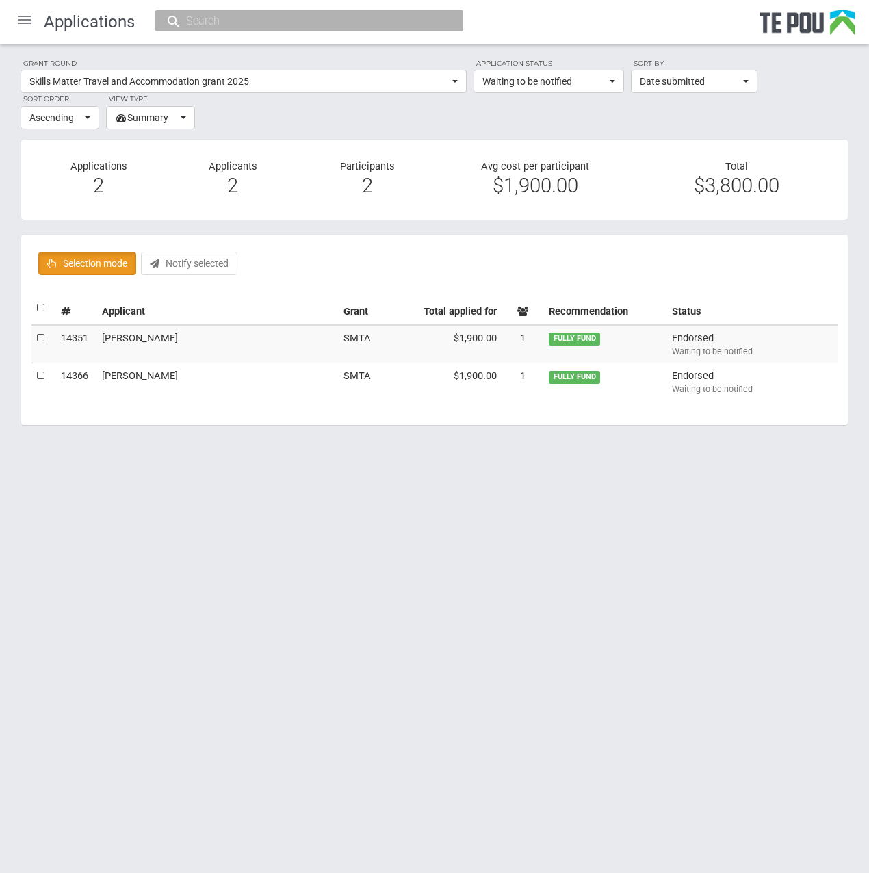
click at [250, 261] on div "Selection mode Approve selected Endorse selected Notify selected Send outcome r…" at bounding box center [434, 263] width 806 height 37
click at [523, 75] on span "Waiting to be notified" at bounding box center [544, 82] width 124 height 14
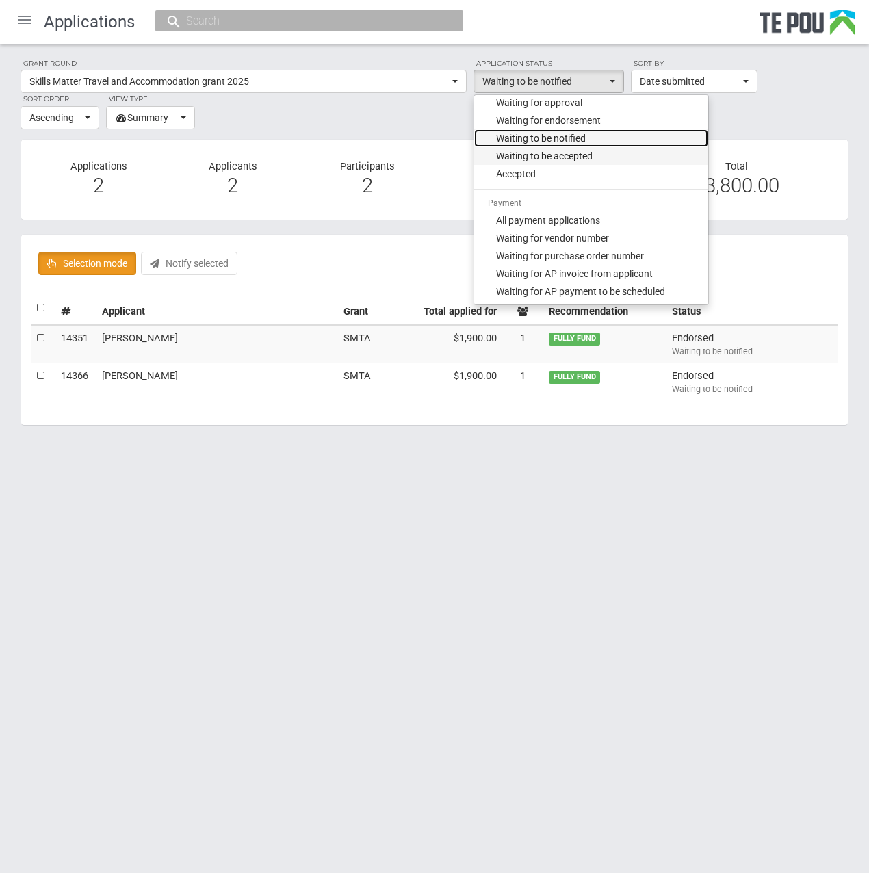
scroll to position [205, 0]
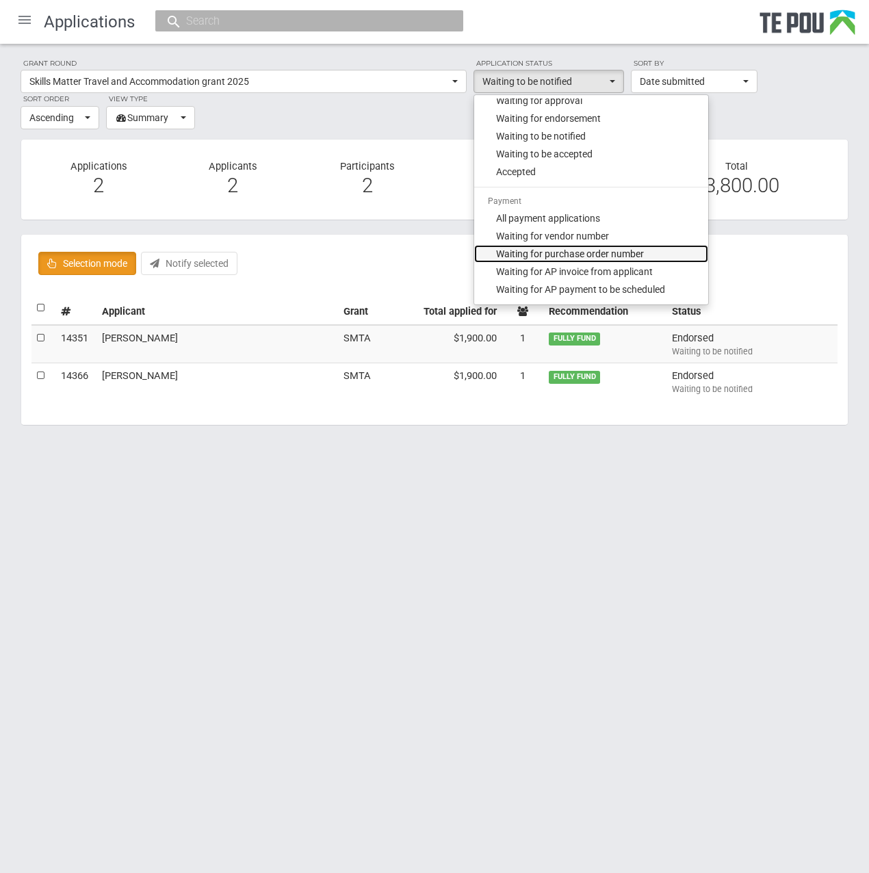
click at [658, 252] on link "Waiting for purchase order number" at bounding box center [591, 254] width 234 height 18
select select "201"
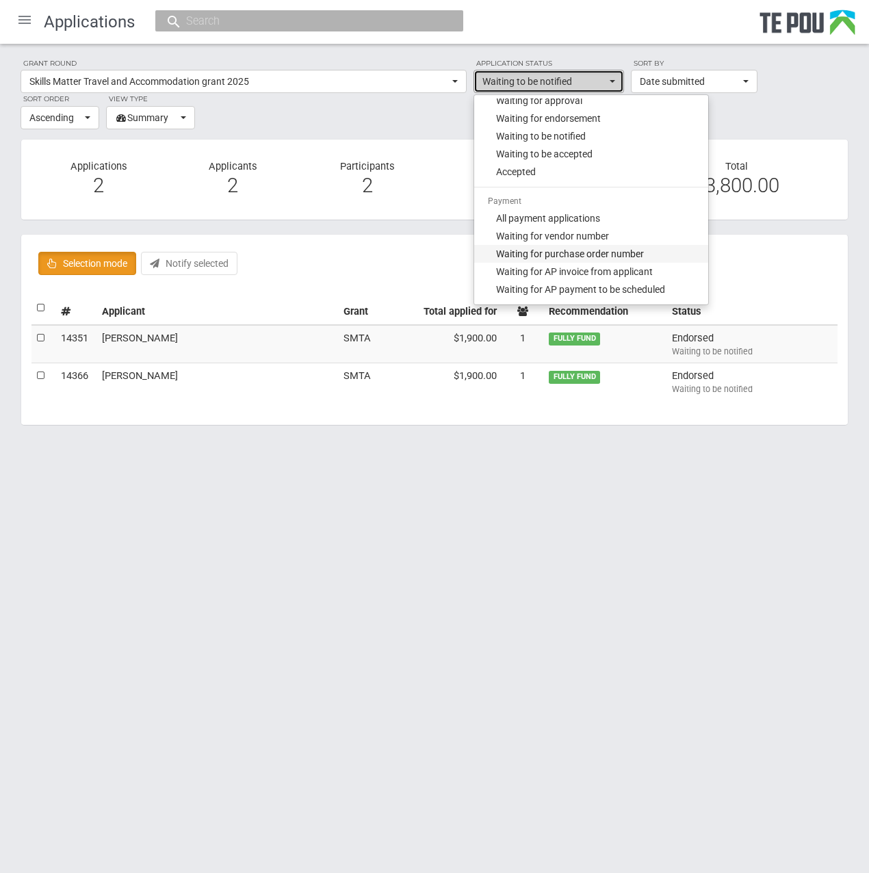
checkbox input "false"
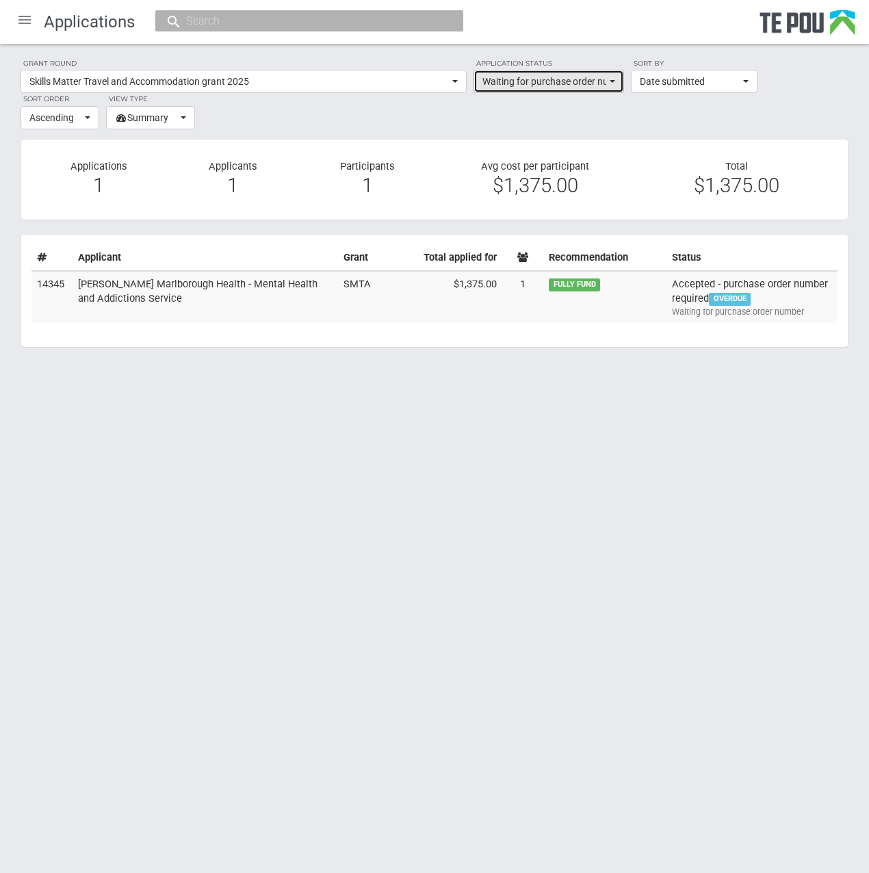
click at [605, 79] on span "Waiting for purchase order number" at bounding box center [544, 82] width 124 height 14
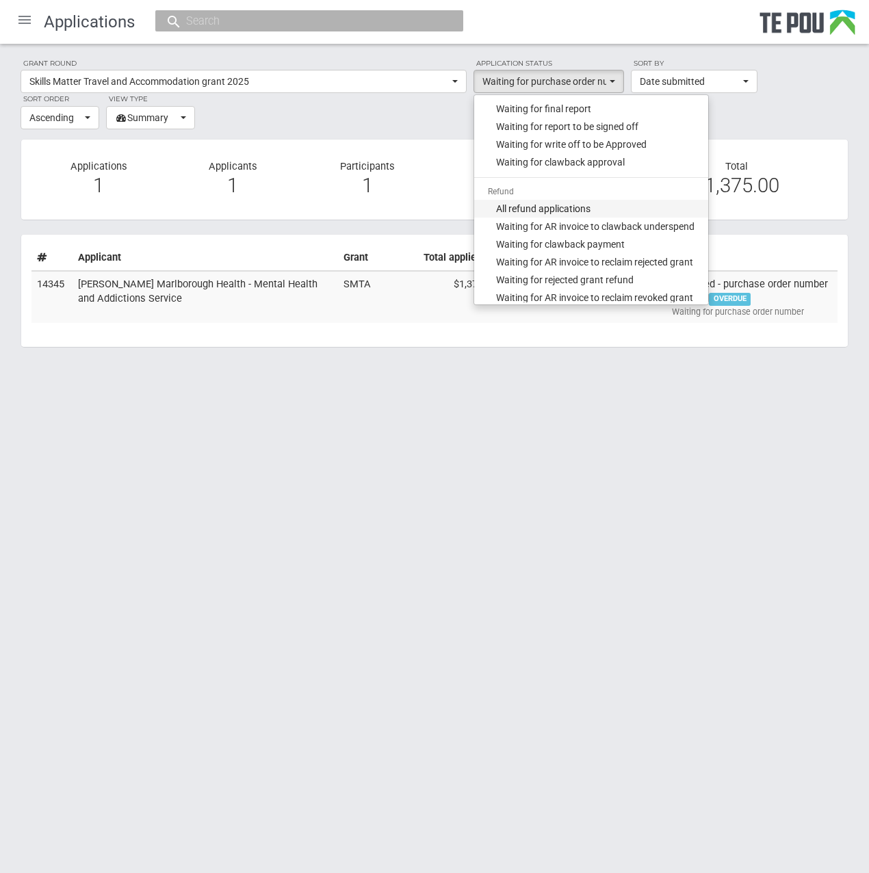
scroll to position [616, 0]
